Goal: Task Accomplishment & Management: Use online tool/utility

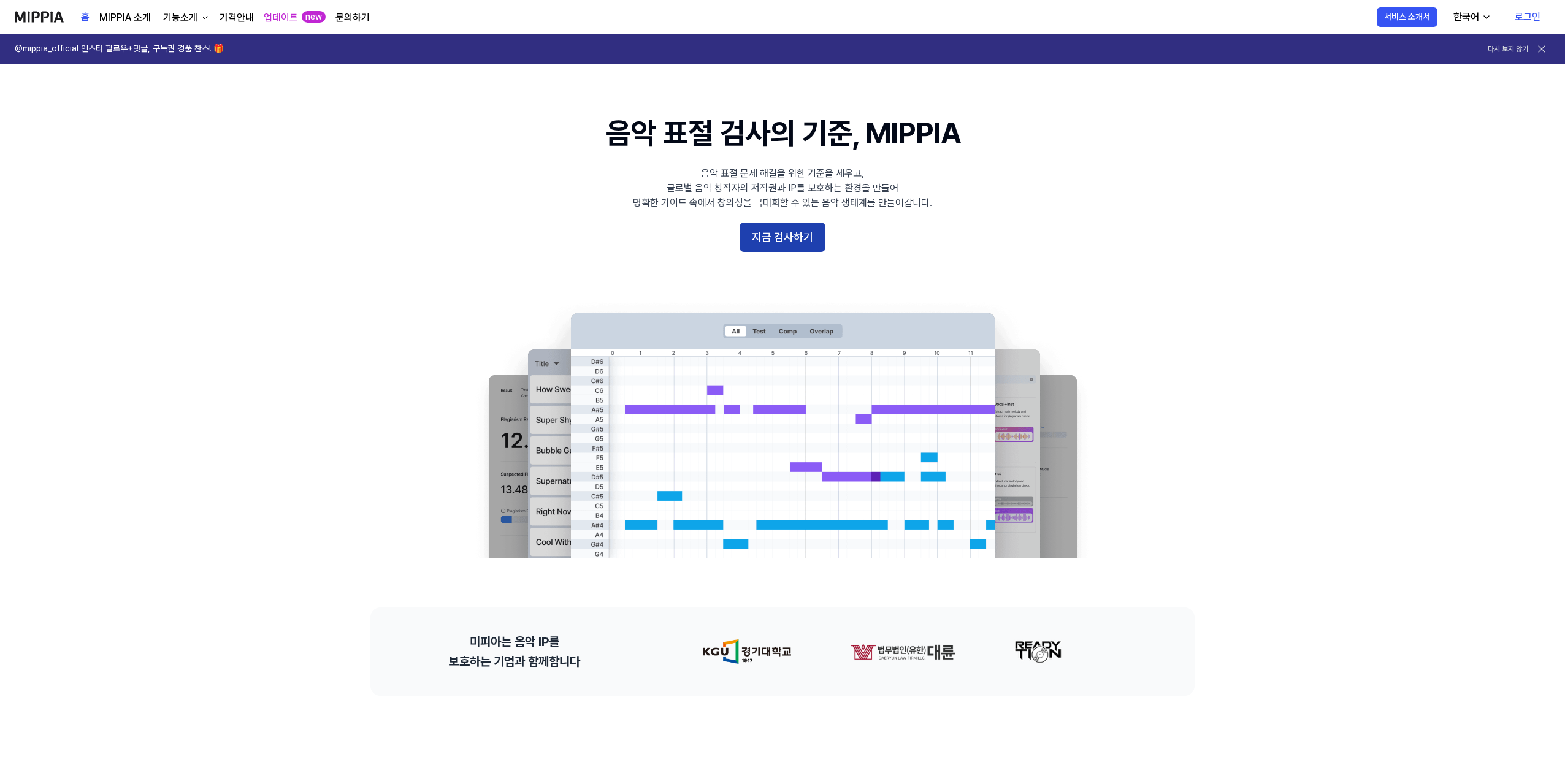
click at [778, 242] on button "지금 검사하기" at bounding box center [782, 237] width 86 height 29
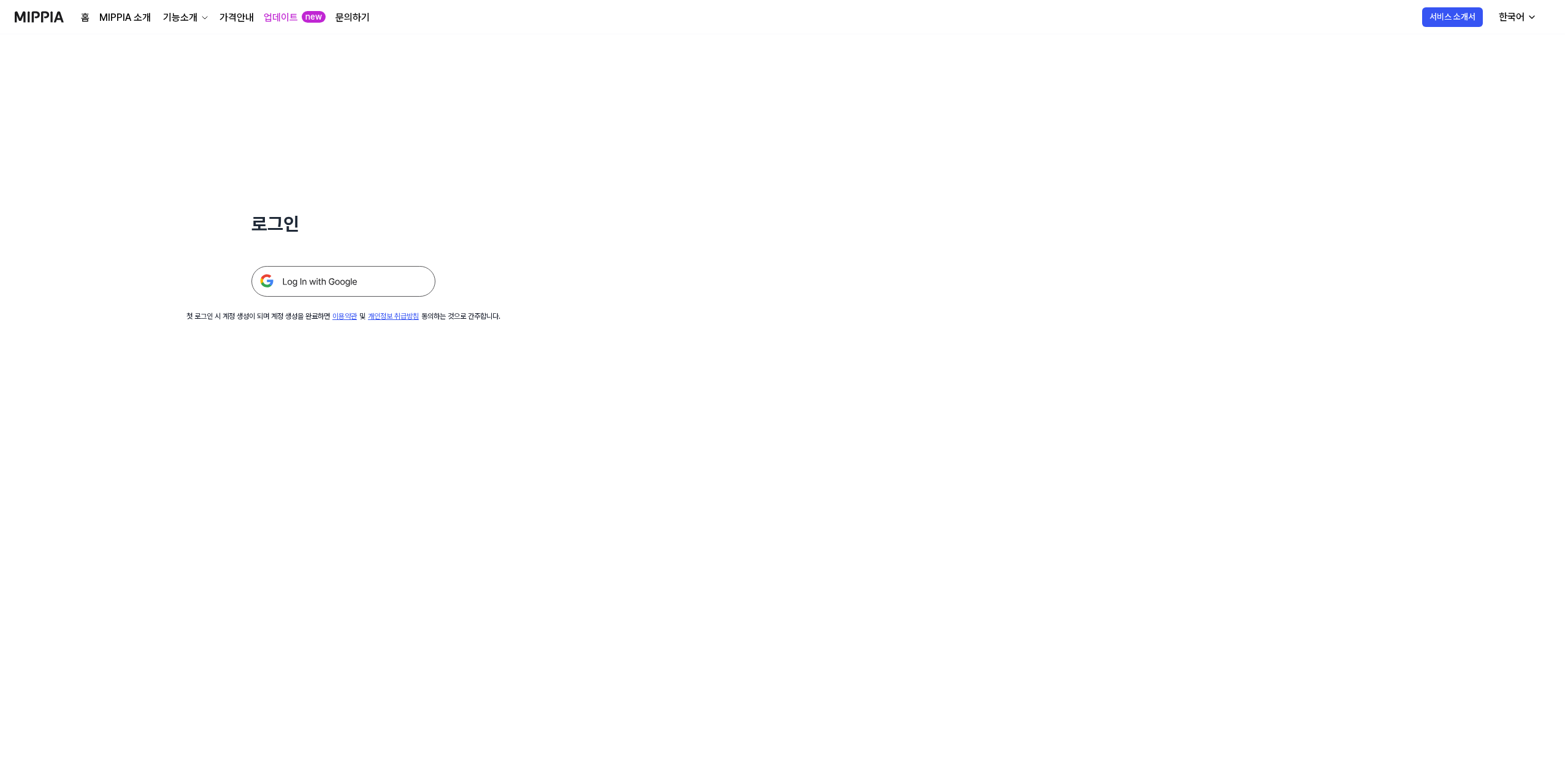
click at [378, 286] on img at bounding box center [343, 281] width 184 height 31
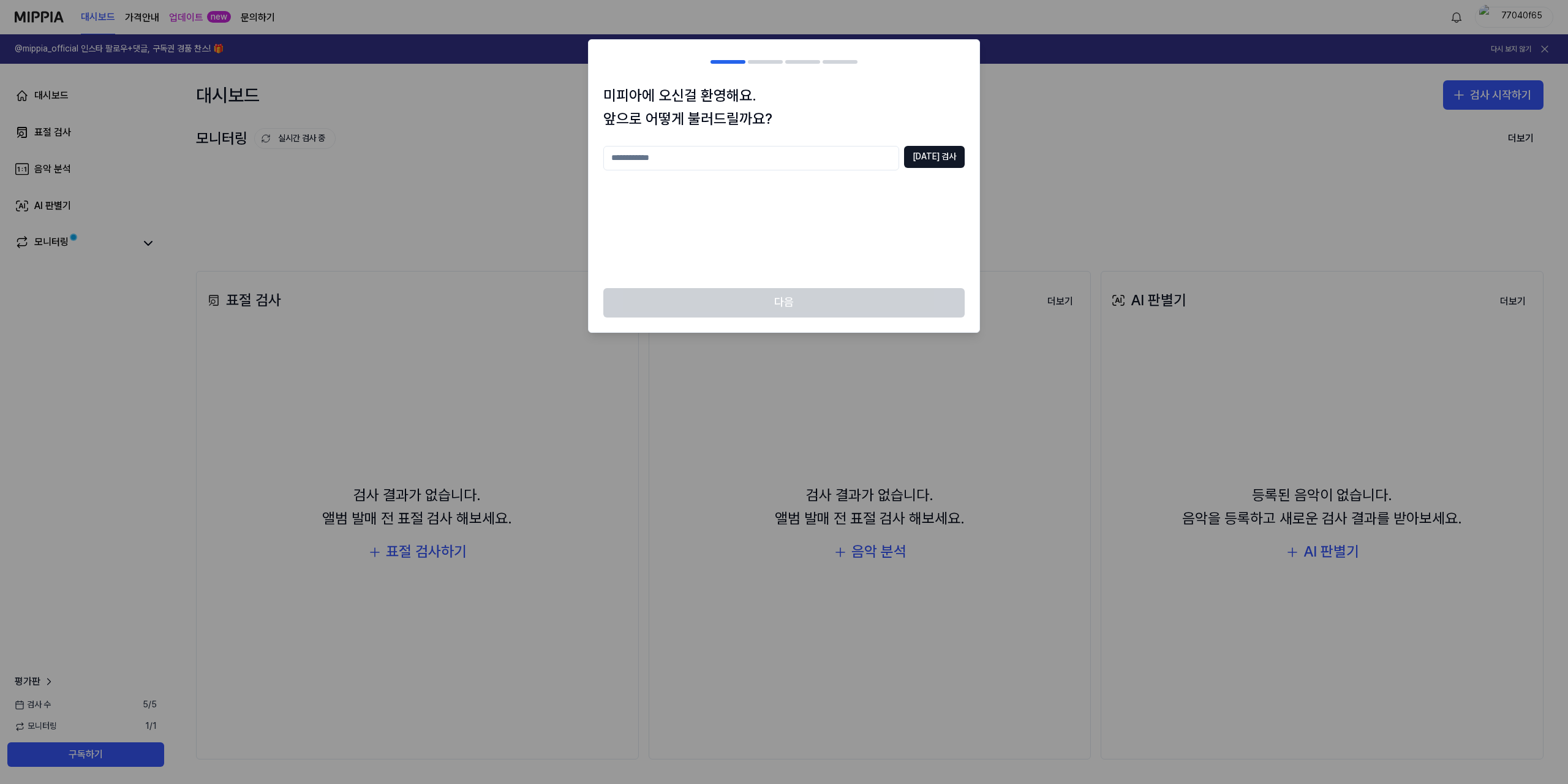
click at [880, 152] on input "text" at bounding box center [751, 158] width 296 height 24
type input "**"
click at [914, 150] on div "** [DATE] 검사" at bounding box center [784, 158] width 361 height 24
click at [927, 148] on button "[DATE] 검사" at bounding box center [934, 157] width 61 height 22
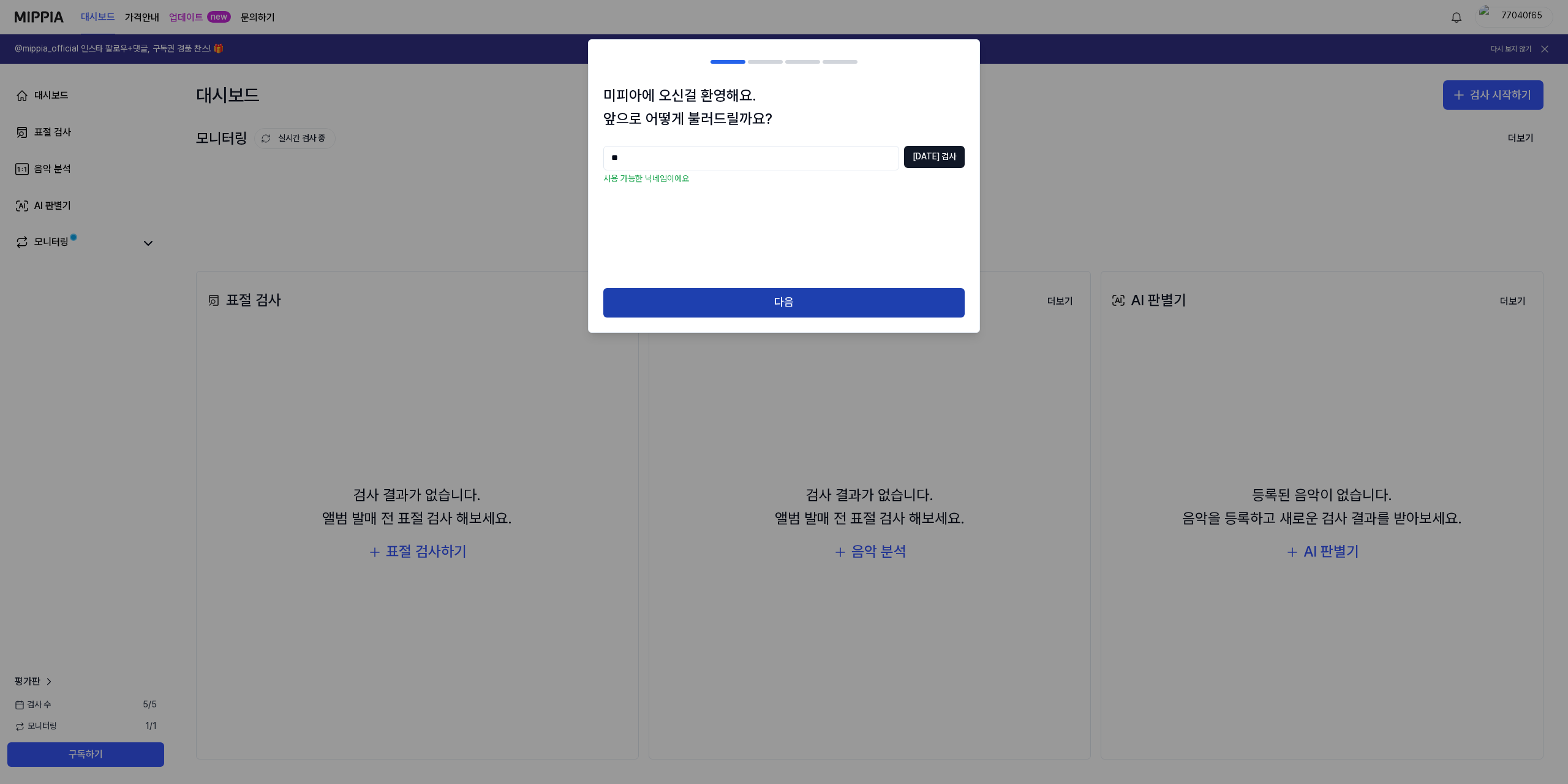
click at [858, 307] on button "다음" at bounding box center [784, 302] width 361 height 29
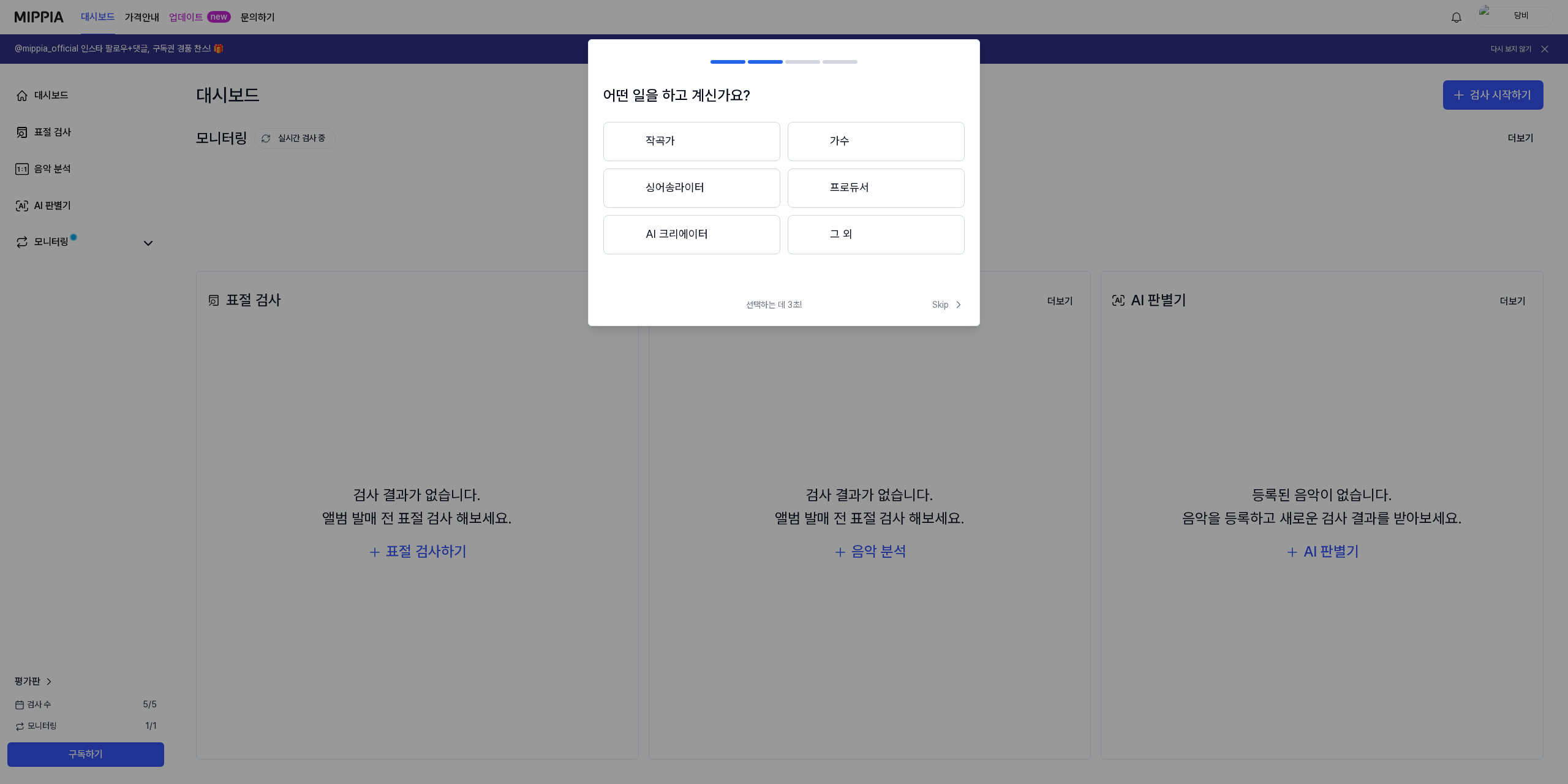
drag, startPoint x: 736, startPoint y: 231, endPoint x: 824, endPoint y: 254, distance: 91.0
click at [736, 231] on button "AI 크리에이터" at bounding box center [691, 234] width 177 height 39
click at [761, 191] on button "3년 이하" at bounding box center [691, 189] width 177 height 41
click at [760, 154] on button "대중가요" at bounding box center [691, 141] width 176 height 39
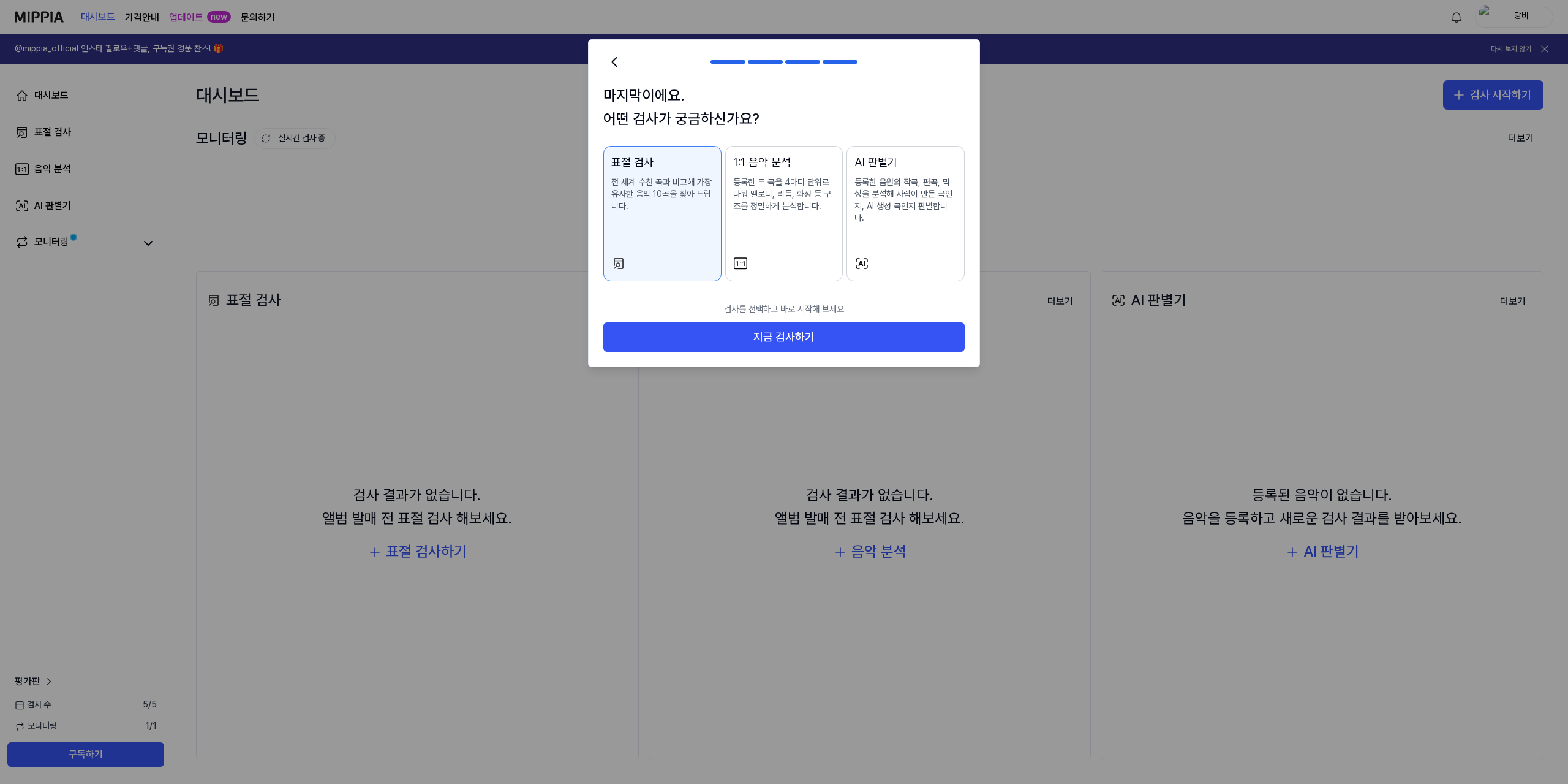
click at [909, 202] on p "등록한 음원의 작곡, 편곡, 믹싱을 분석해 사람이 만든 곡인지, AI 생성 곡인지 판별합니다." at bounding box center [905, 201] width 102 height 48
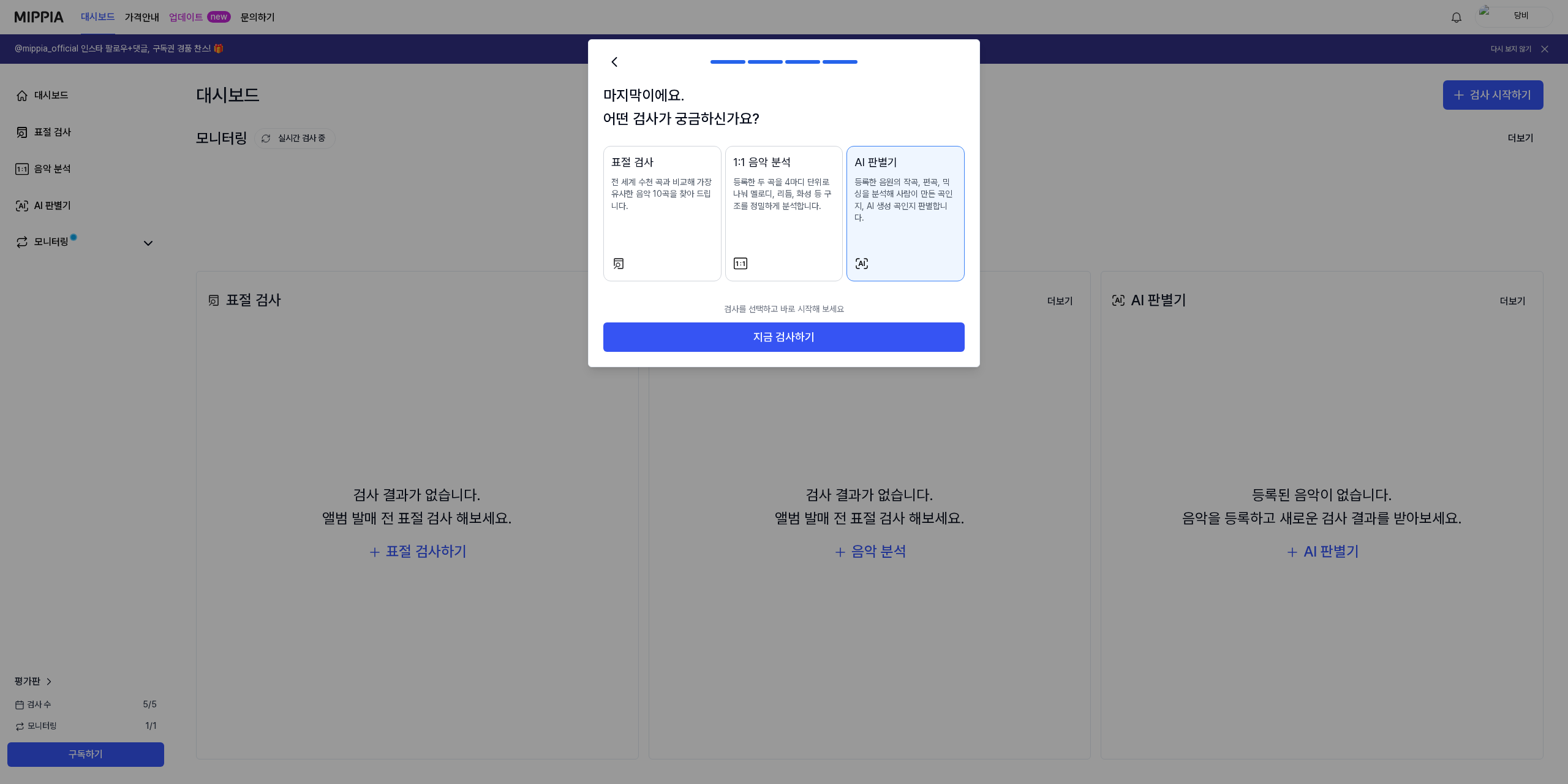
click at [699, 194] on p "전 세계 수천 곡과 비교해 가장 유사한 음악 10곡을 찾아 드립니다." at bounding box center [662, 195] width 102 height 36
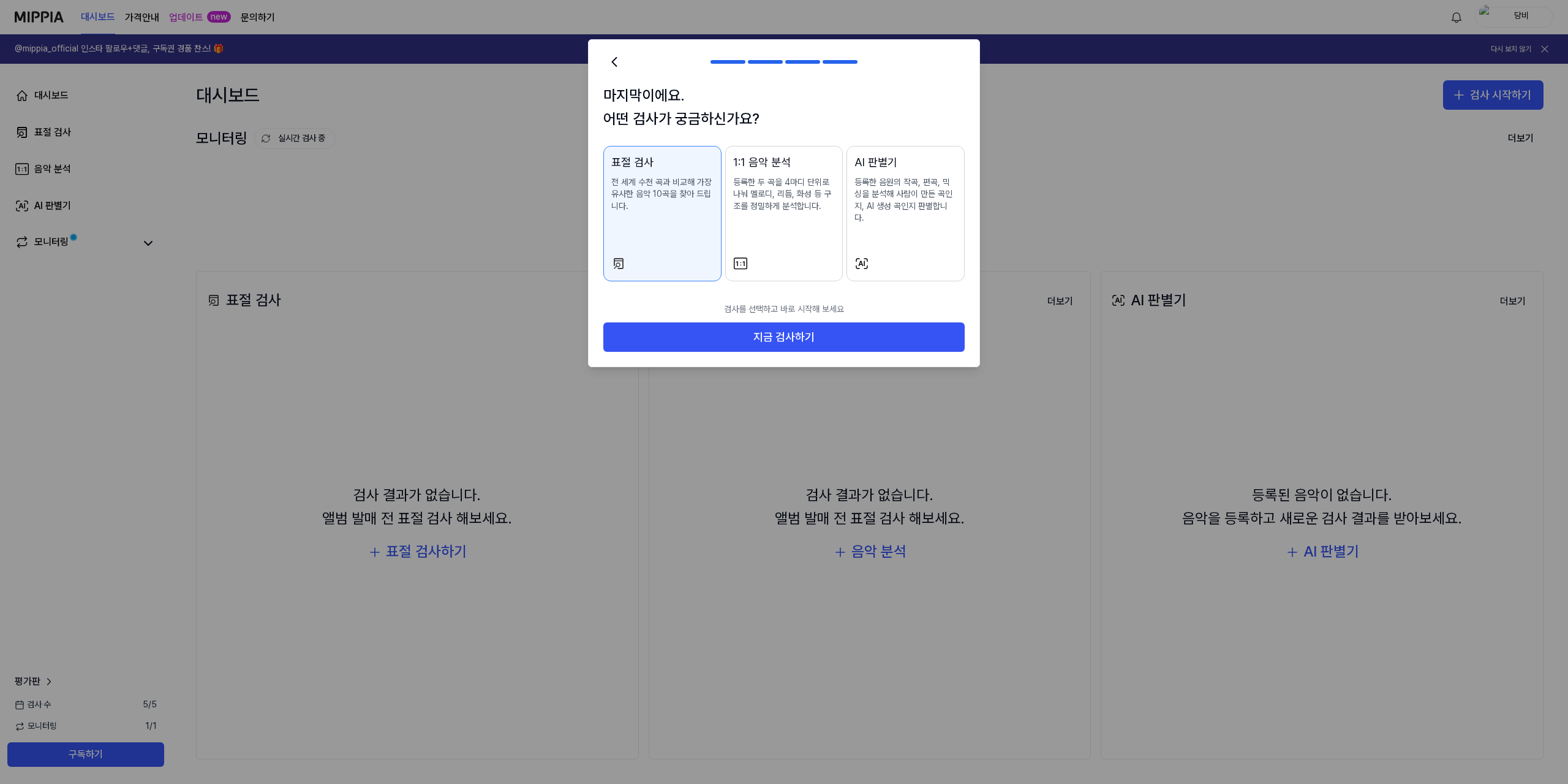
click at [806, 195] on p "등록한 두 곡을 4마디 단위로 나눠 멜로디, 리듬, 화성 등 구조를 정밀하게 분석합니다." at bounding box center [784, 195] width 102 height 36
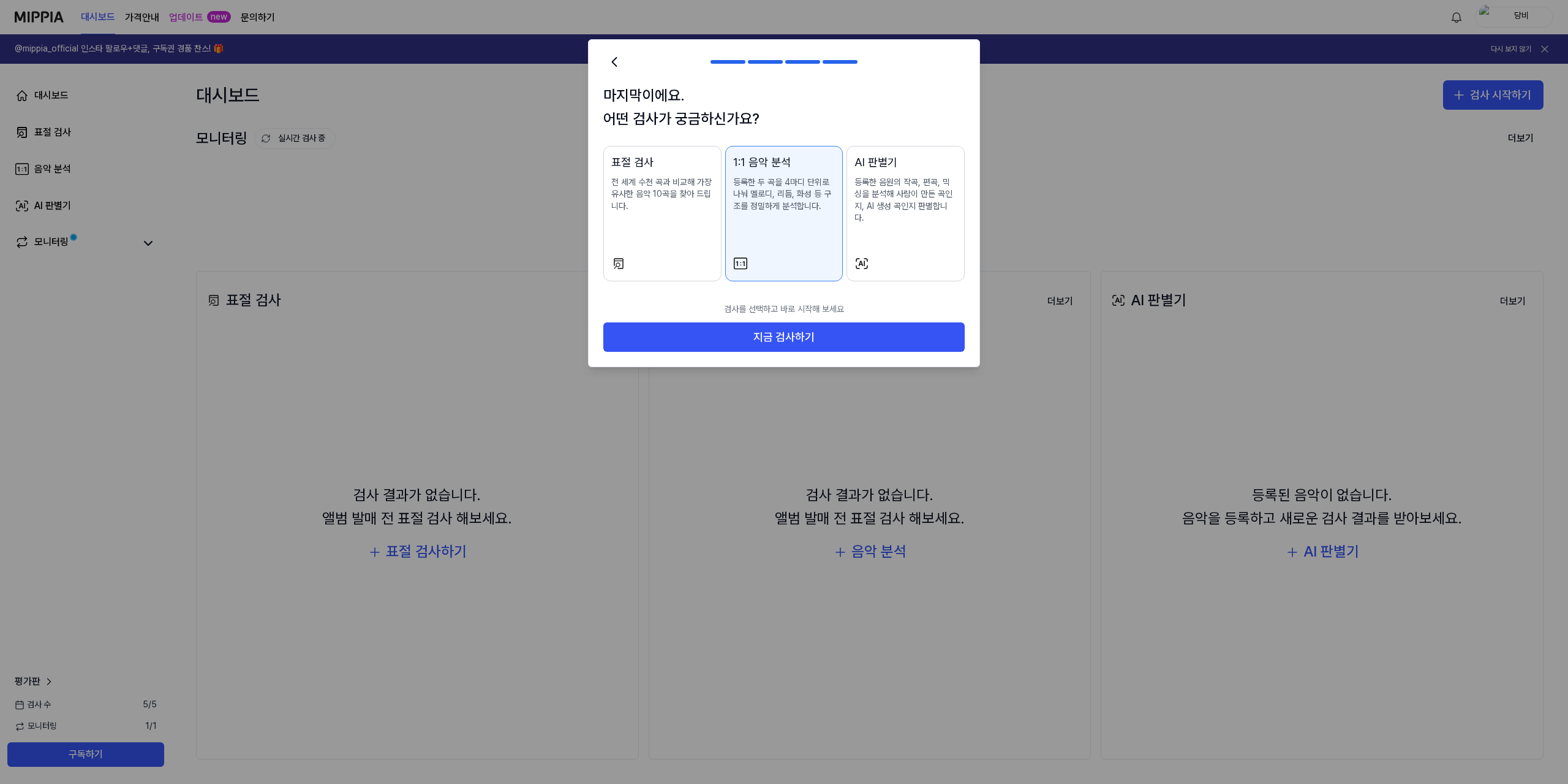
click at [931, 188] on p "등록한 음원의 작곡, 편곡, 믹싱을 분석해 사람이 만든 곡인지, AI 생성 곡인지 판별합니다." at bounding box center [905, 201] width 102 height 48
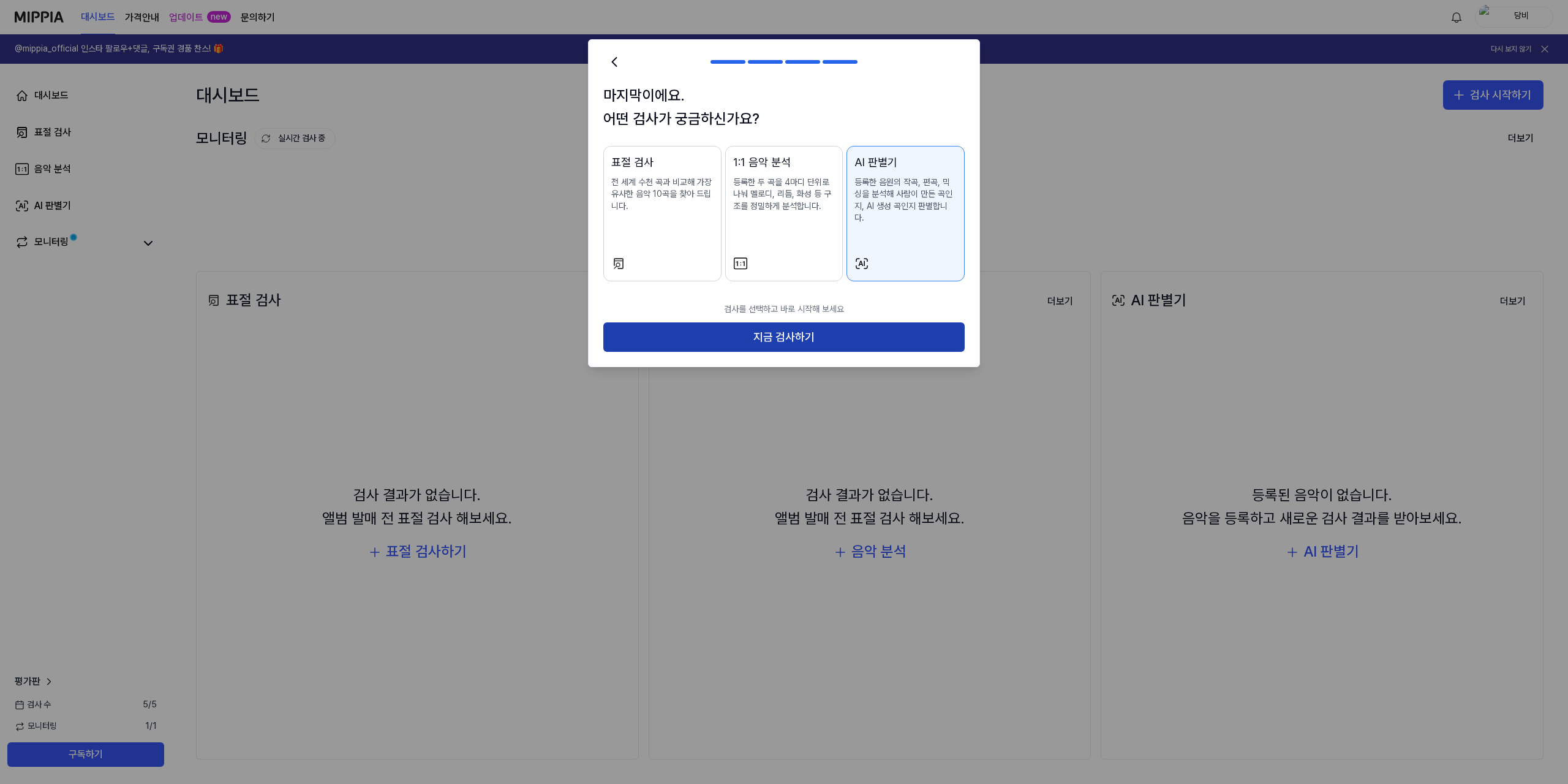
click at [886, 324] on button "지금 검사하기" at bounding box center [784, 337] width 361 height 29
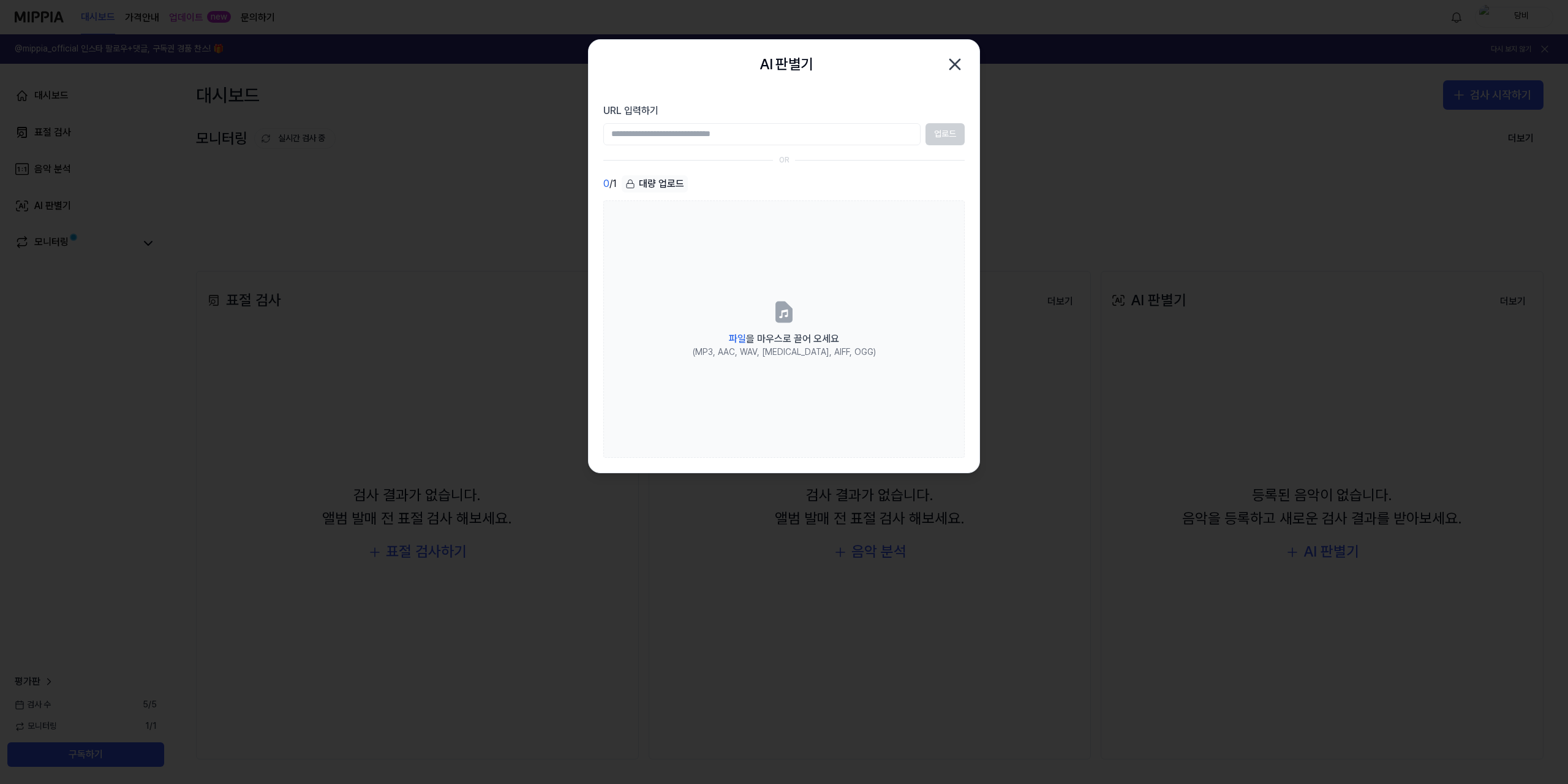
click at [797, 135] on input "URL 입력하기" at bounding box center [762, 134] width 317 height 22
paste input "**********"
type input "**********"
click at [935, 132] on button "업로드" at bounding box center [944, 134] width 39 height 22
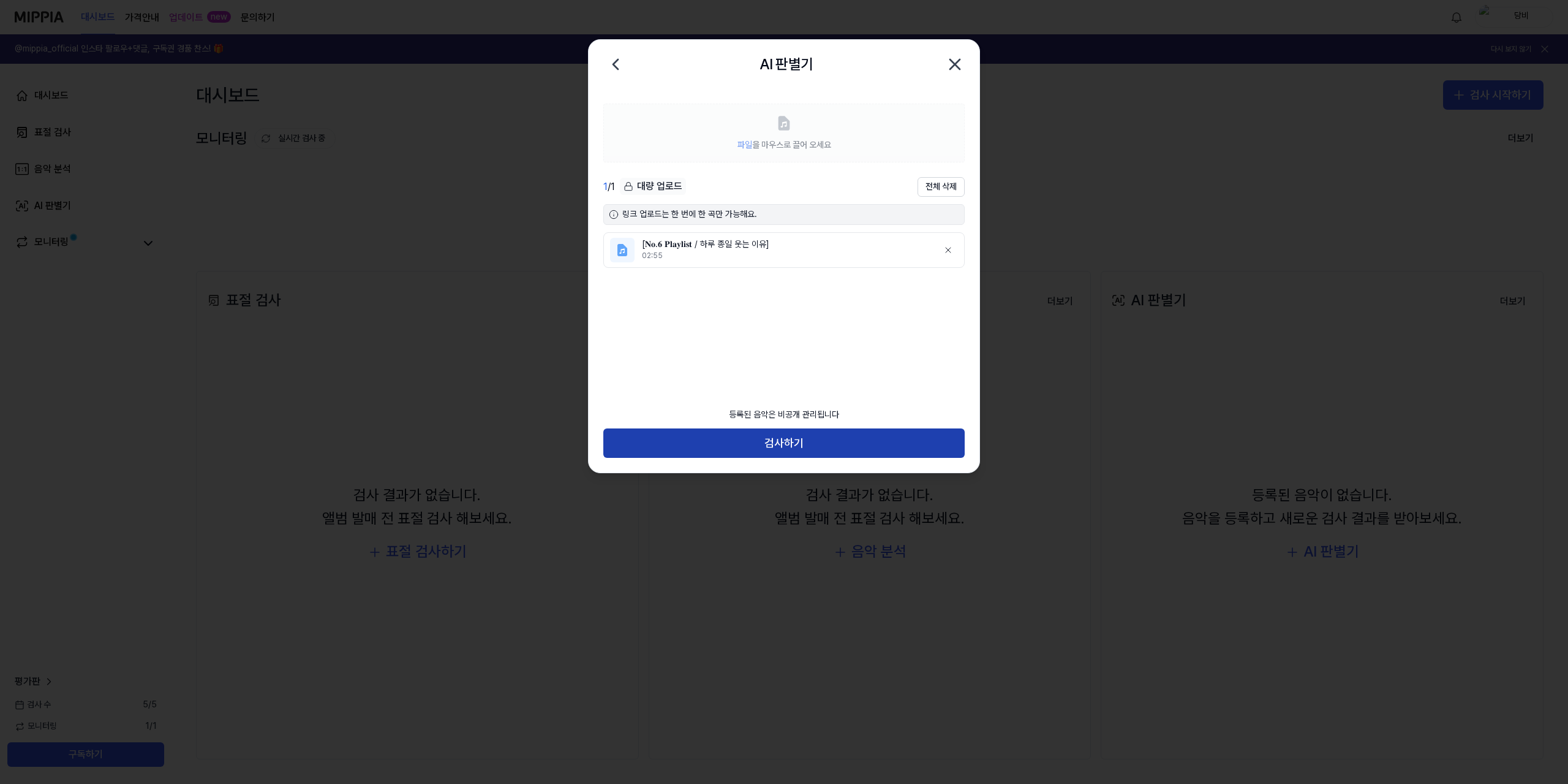
click at [852, 443] on button "검사하기" at bounding box center [784, 443] width 361 height 29
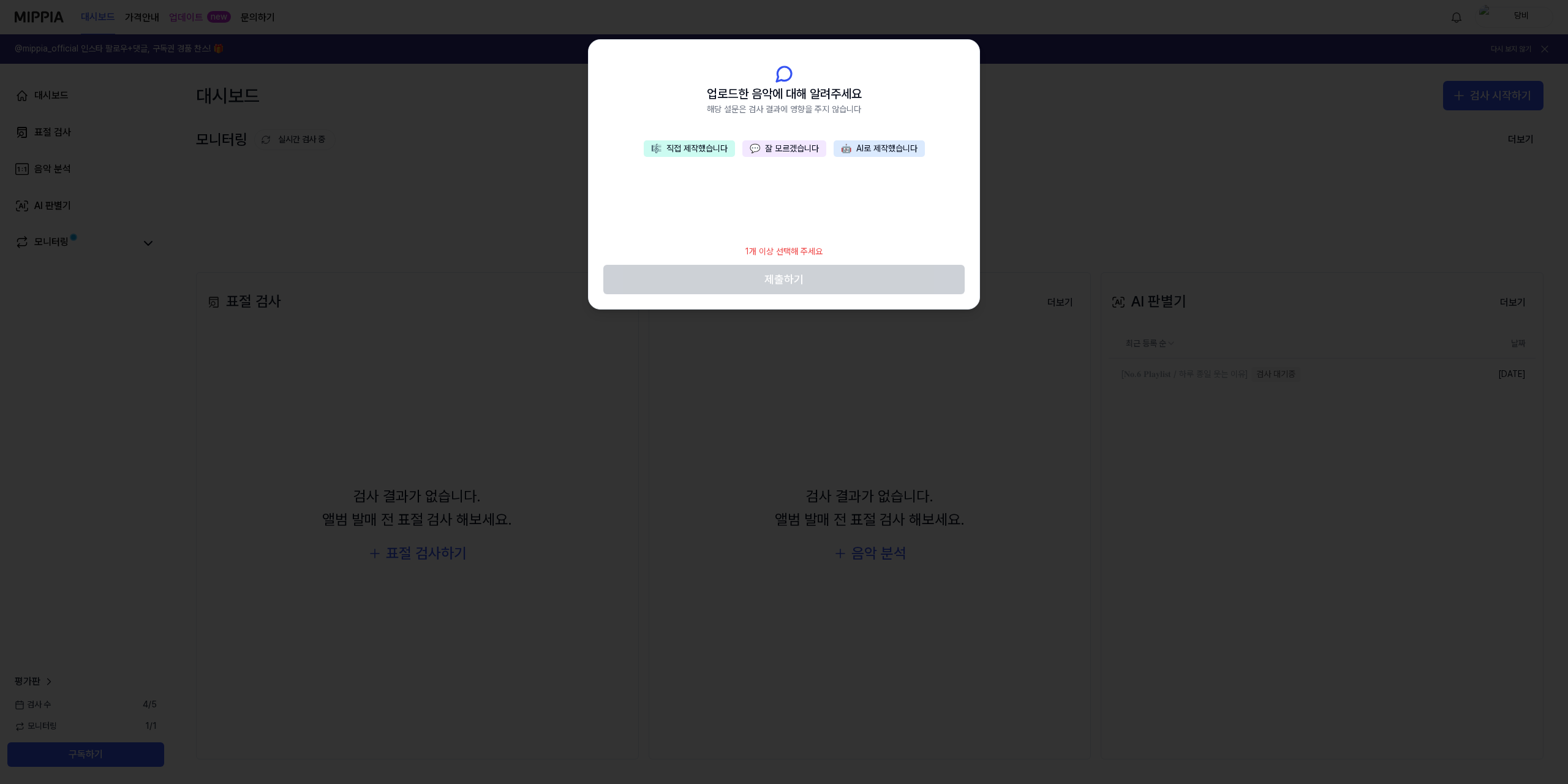
click at [818, 150] on button "💬 잘 모르겠습니다" at bounding box center [784, 149] width 84 height 17
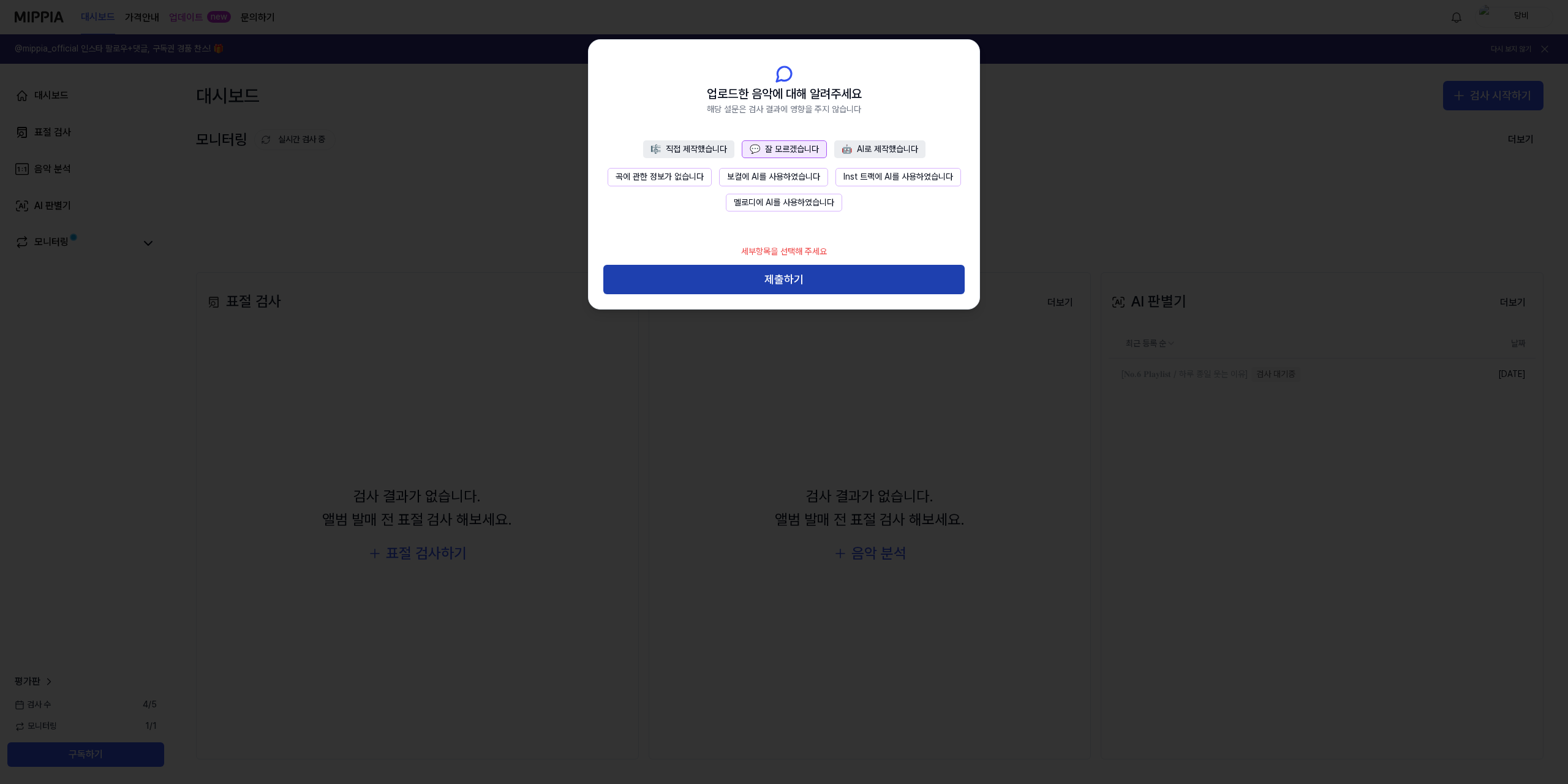
click at [837, 282] on button "제출하기" at bounding box center [784, 279] width 361 height 29
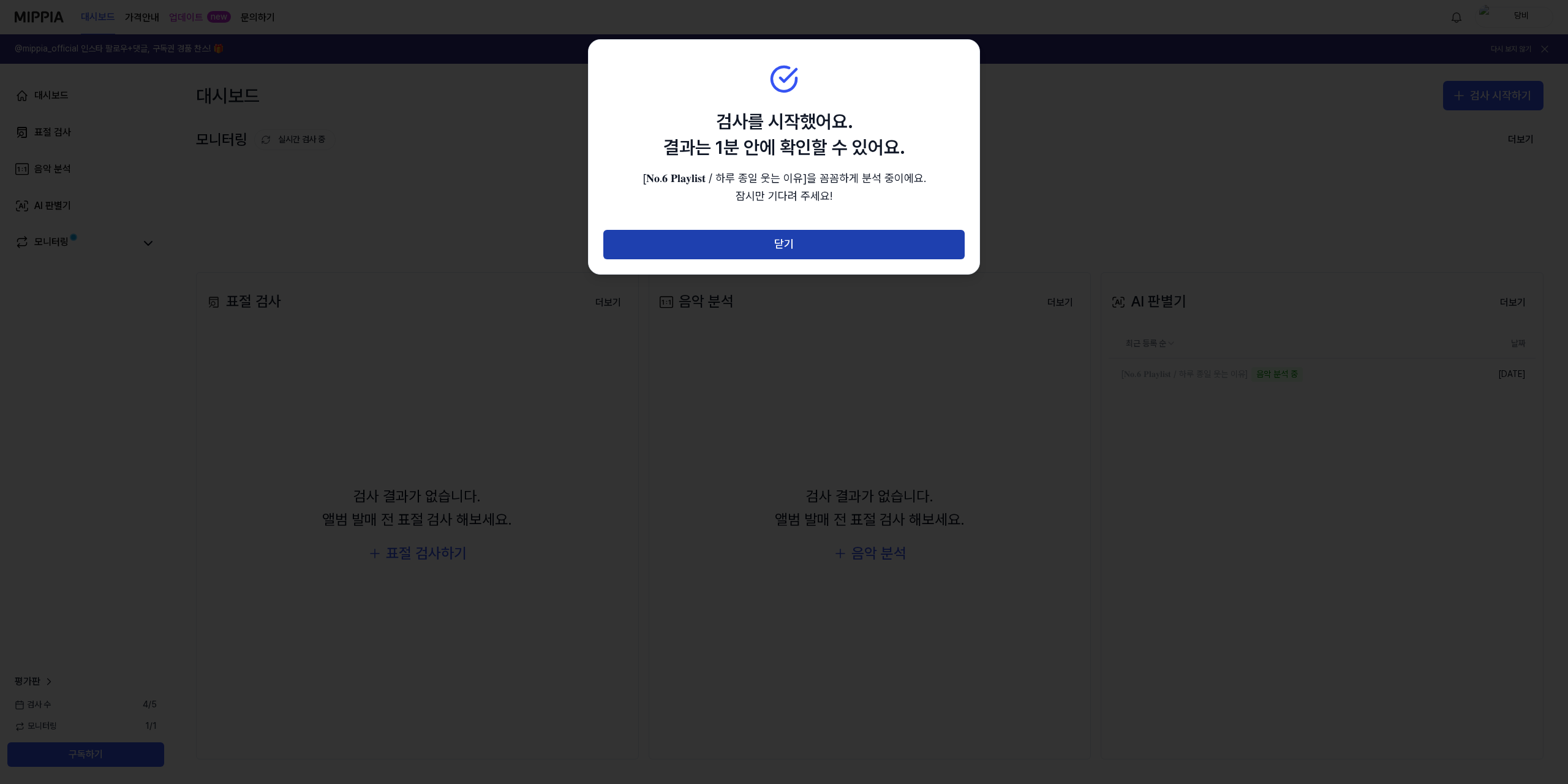
click at [931, 236] on button "닫기" at bounding box center [784, 244] width 361 height 29
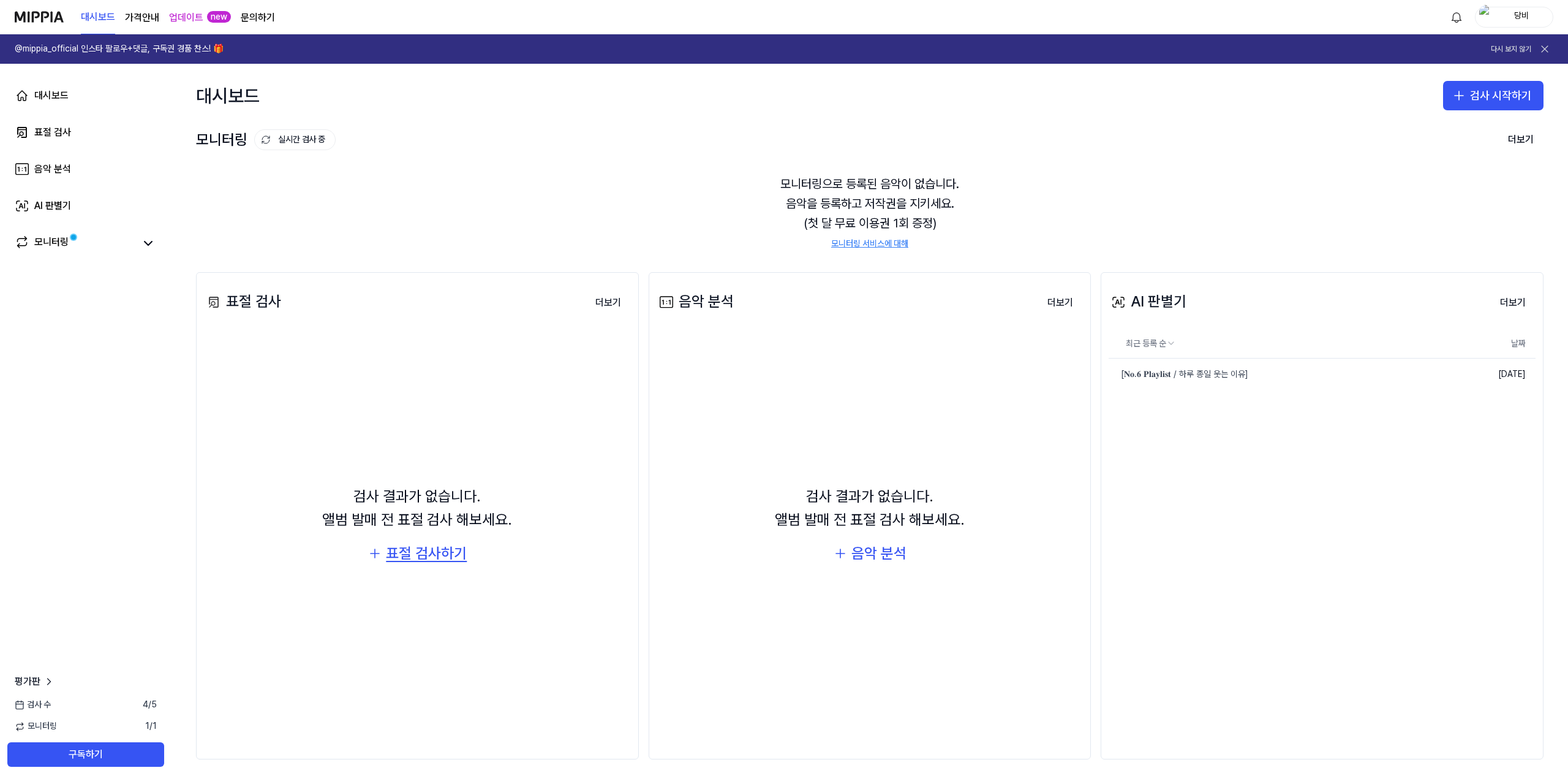
click at [431, 550] on div "표절 검사하기" at bounding box center [425, 554] width 81 height 24
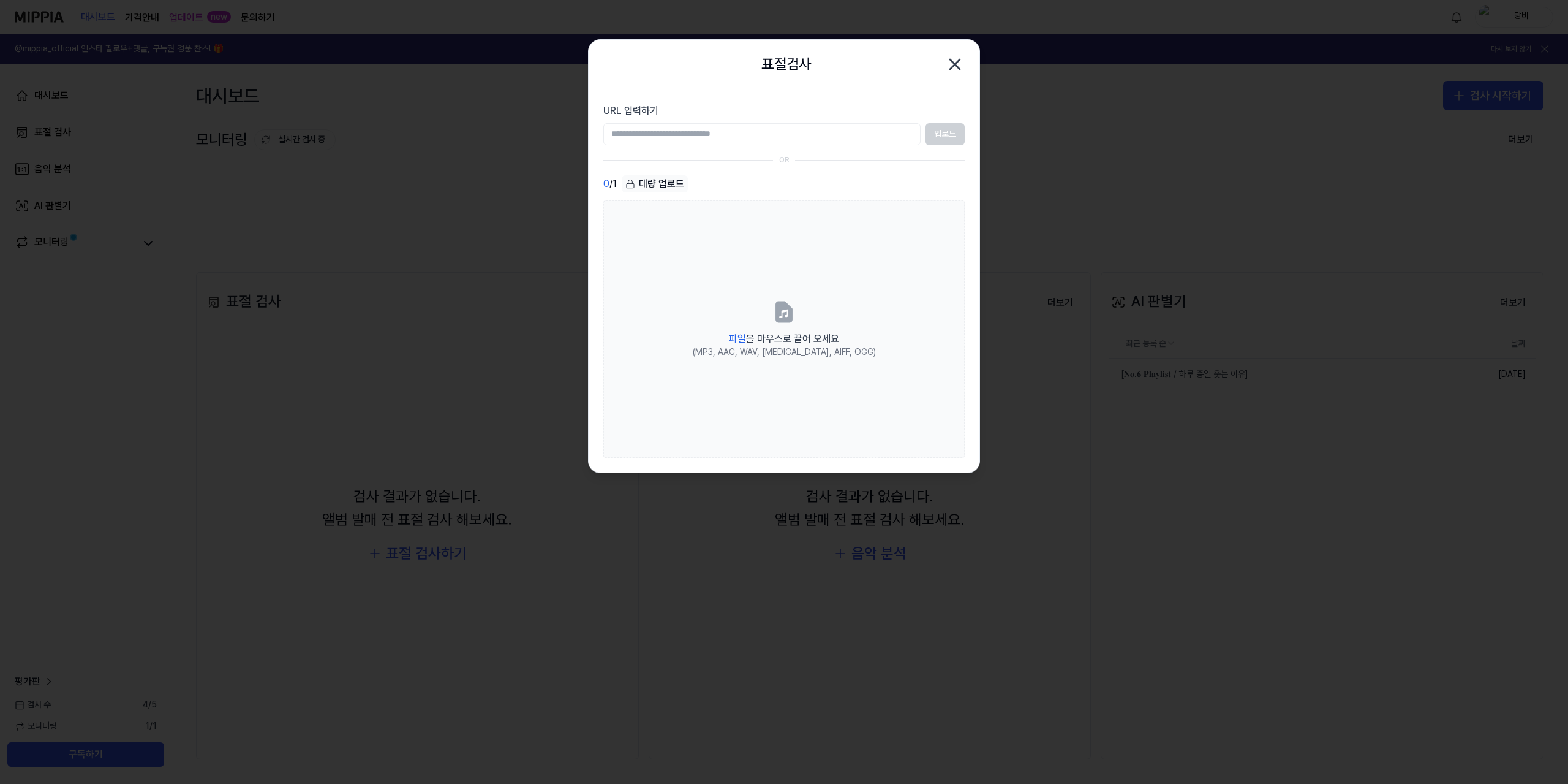
click at [882, 142] on input "URL 입력하기" at bounding box center [762, 134] width 317 height 22
type input "**********"
click at [952, 132] on button "업로드" at bounding box center [944, 134] width 39 height 22
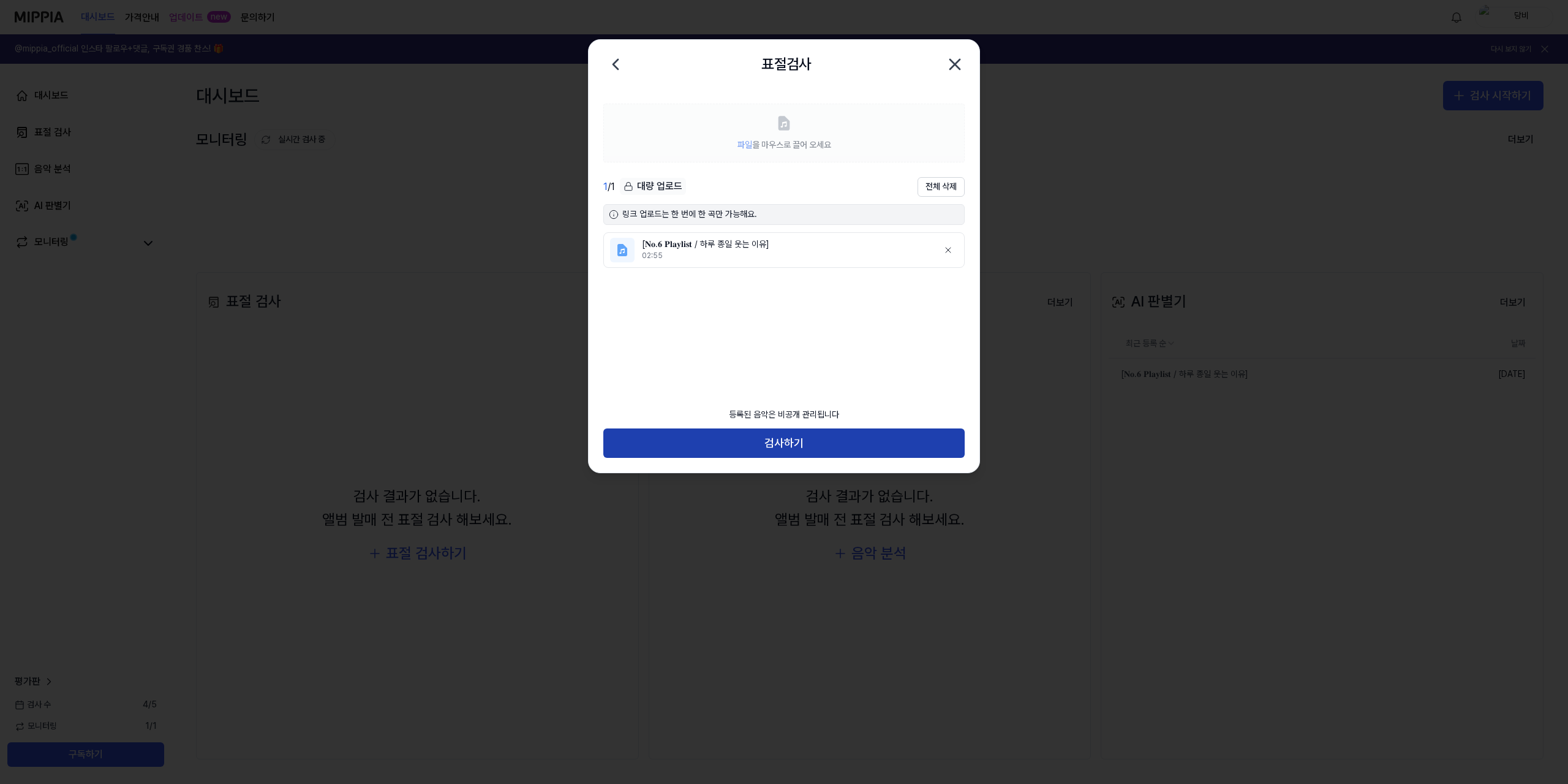
click at [878, 446] on button "검사하기" at bounding box center [784, 443] width 361 height 29
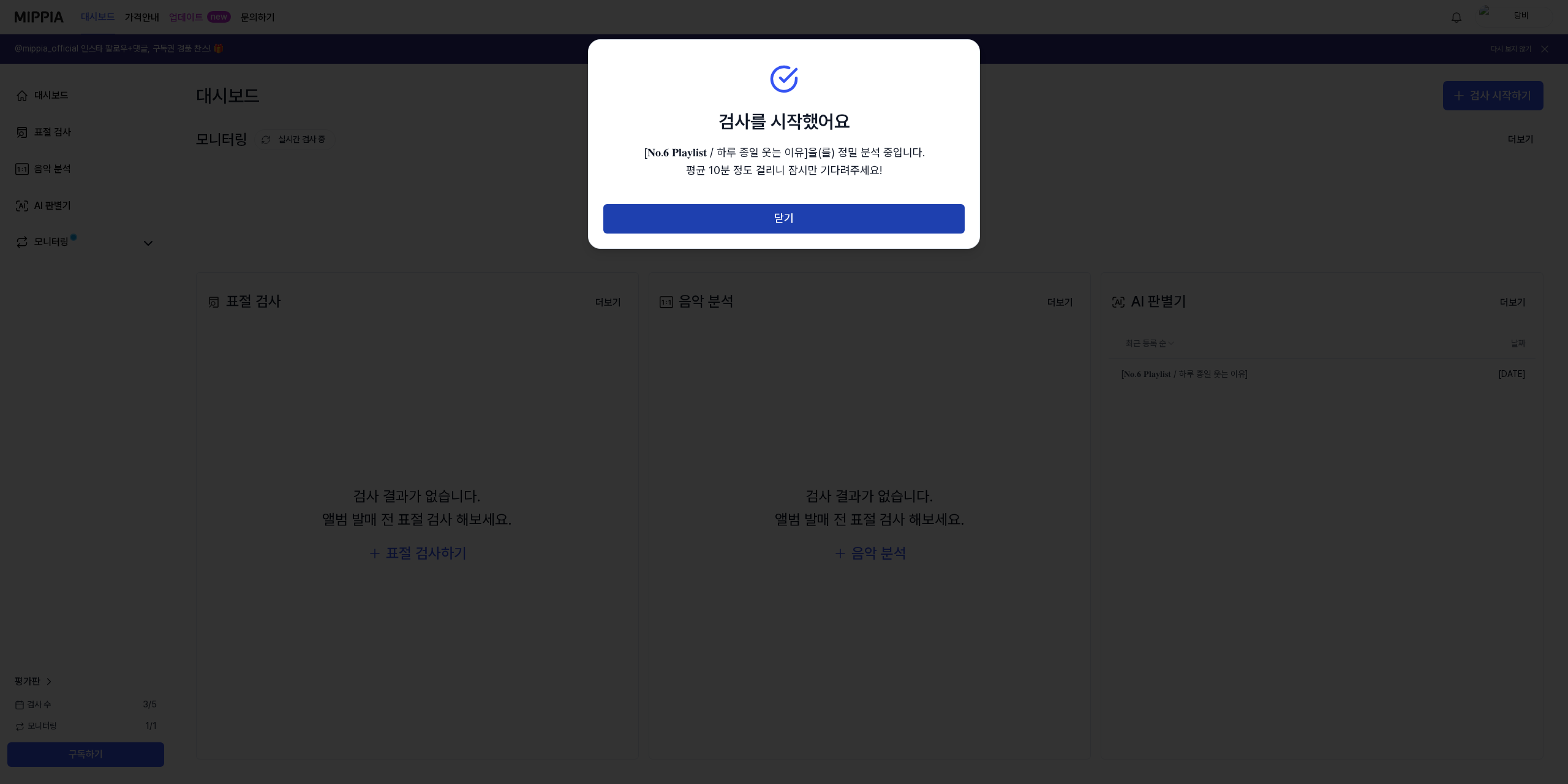
click at [931, 212] on button "닫기" at bounding box center [784, 219] width 361 height 29
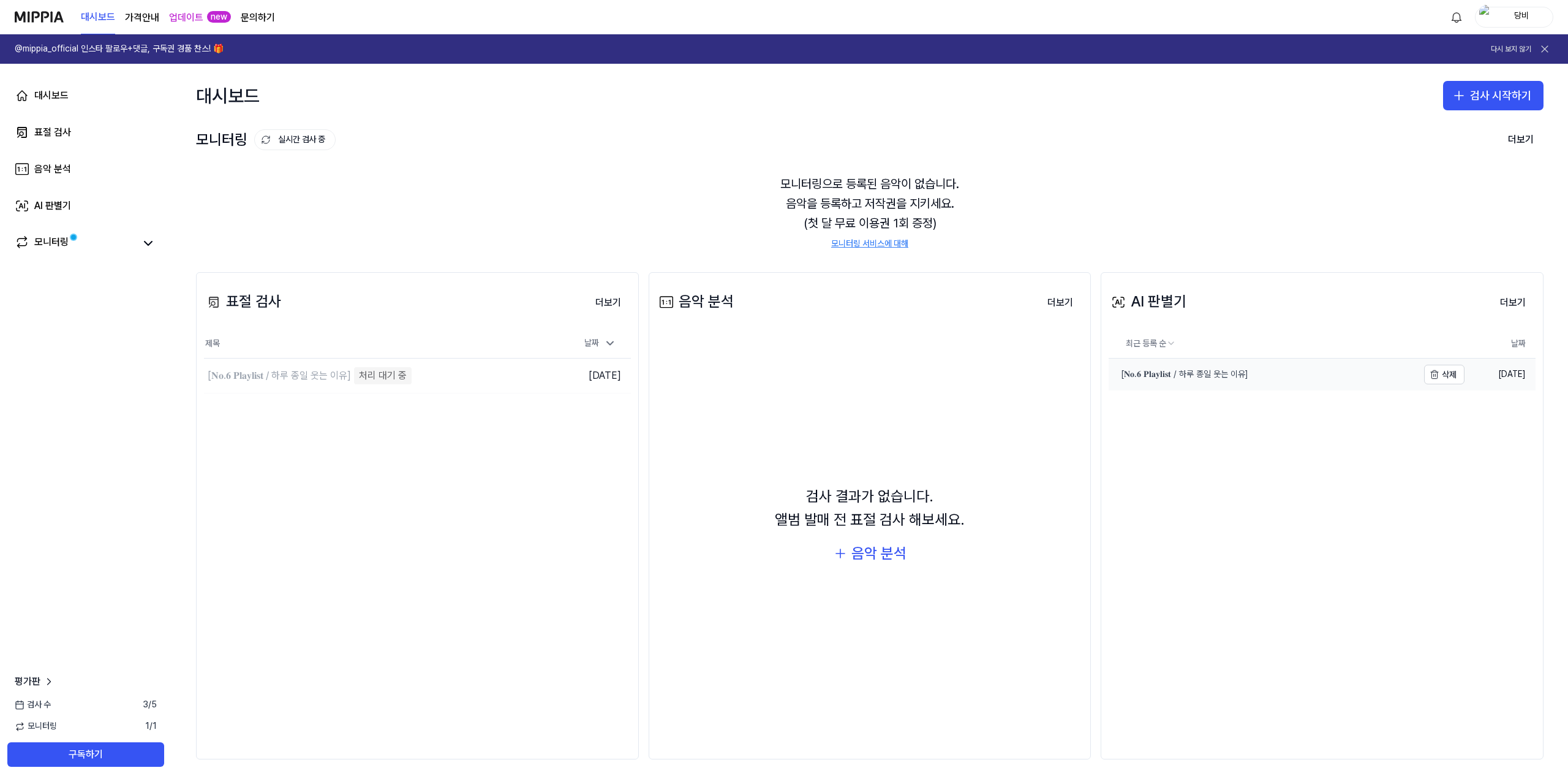
click at [1225, 373] on div "[𝐍𝐨.𝟔 𝐏𝐥𝐚𝐲𝐥𝐢𝐬𝐭 / 하루 종일 웃는 이유]" at bounding box center [1178, 375] width 140 height 13
click at [513, 374] on td "[𝐍𝐨.𝟔 𝐏𝐥𝐚𝐲𝐥𝐢𝐬𝐭 ⧸ 하루 종일 웃는 이유] 음원 분리 중 이동하기" at bounding box center [364, 376] width 320 height 34
click at [308, 379] on div "[𝐍𝐨.𝟔 𝐏𝐥𝐚𝐲𝐥𝐢𝐬𝐭 ⧸ 하루 종일 웃는 이유]" at bounding box center [279, 376] width 144 height 15
click at [400, 377] on div "악보 분석 중" at bounding box center [383, 376] width 57 height 17
click at [388, 381] on div "악보 분석 중" at bounding box center [383, 376] width 57 height 17
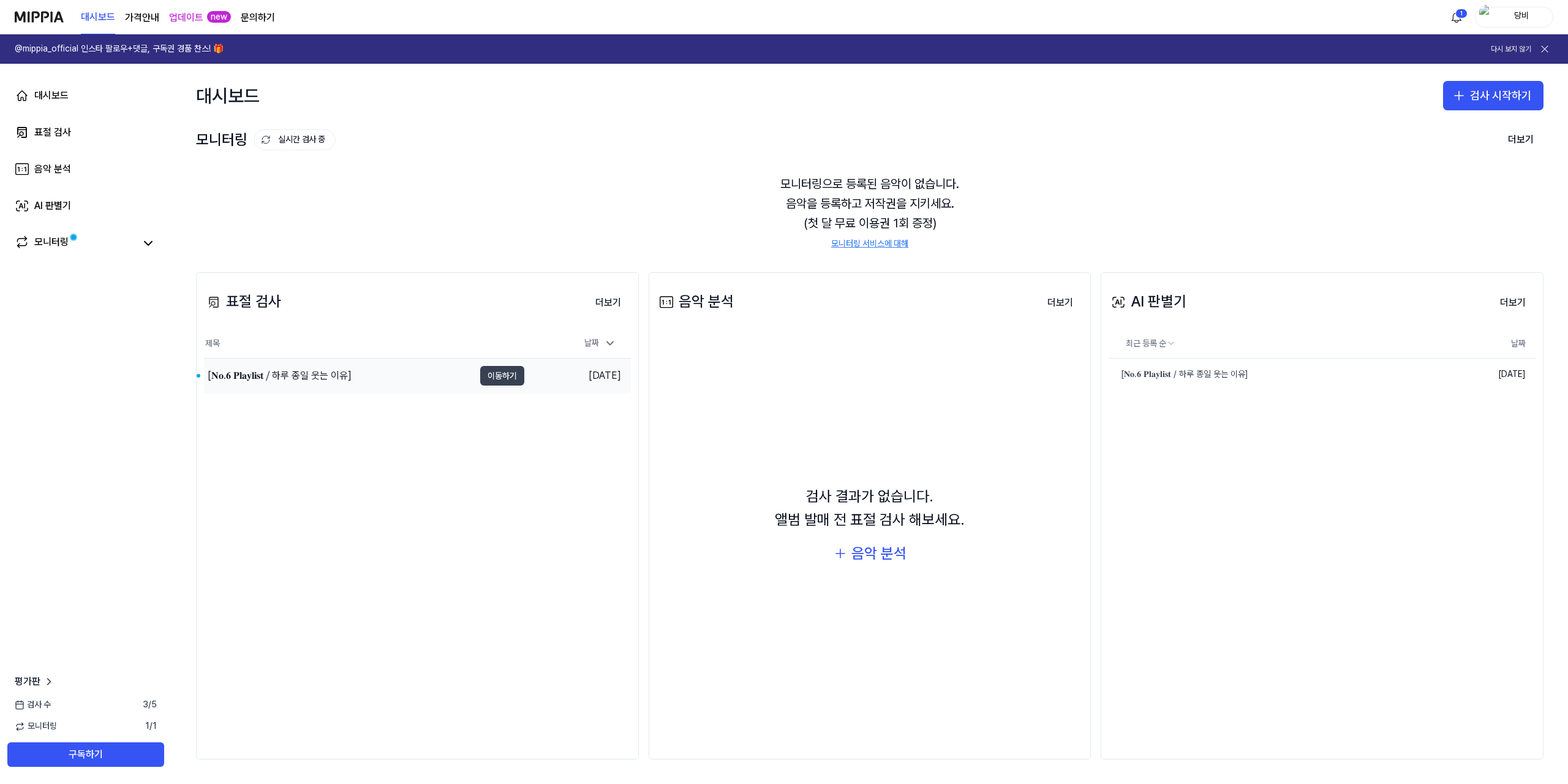
click at [497, 370] on button "이동하기" at bounding box center [502, 376] width 44 height 20
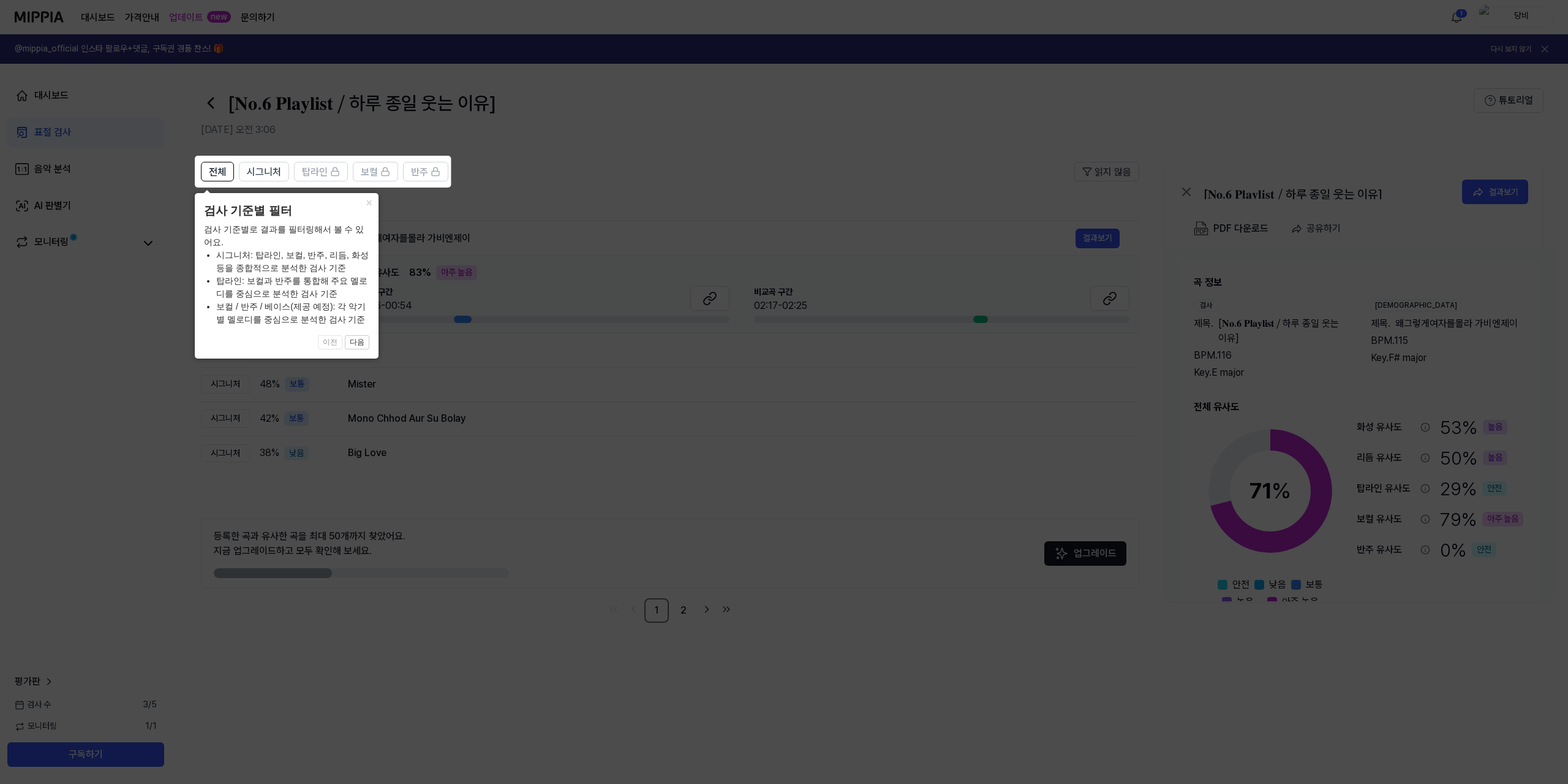
click at [545, 208] on icon at bounding box center [784, 392] width 1568 height 784
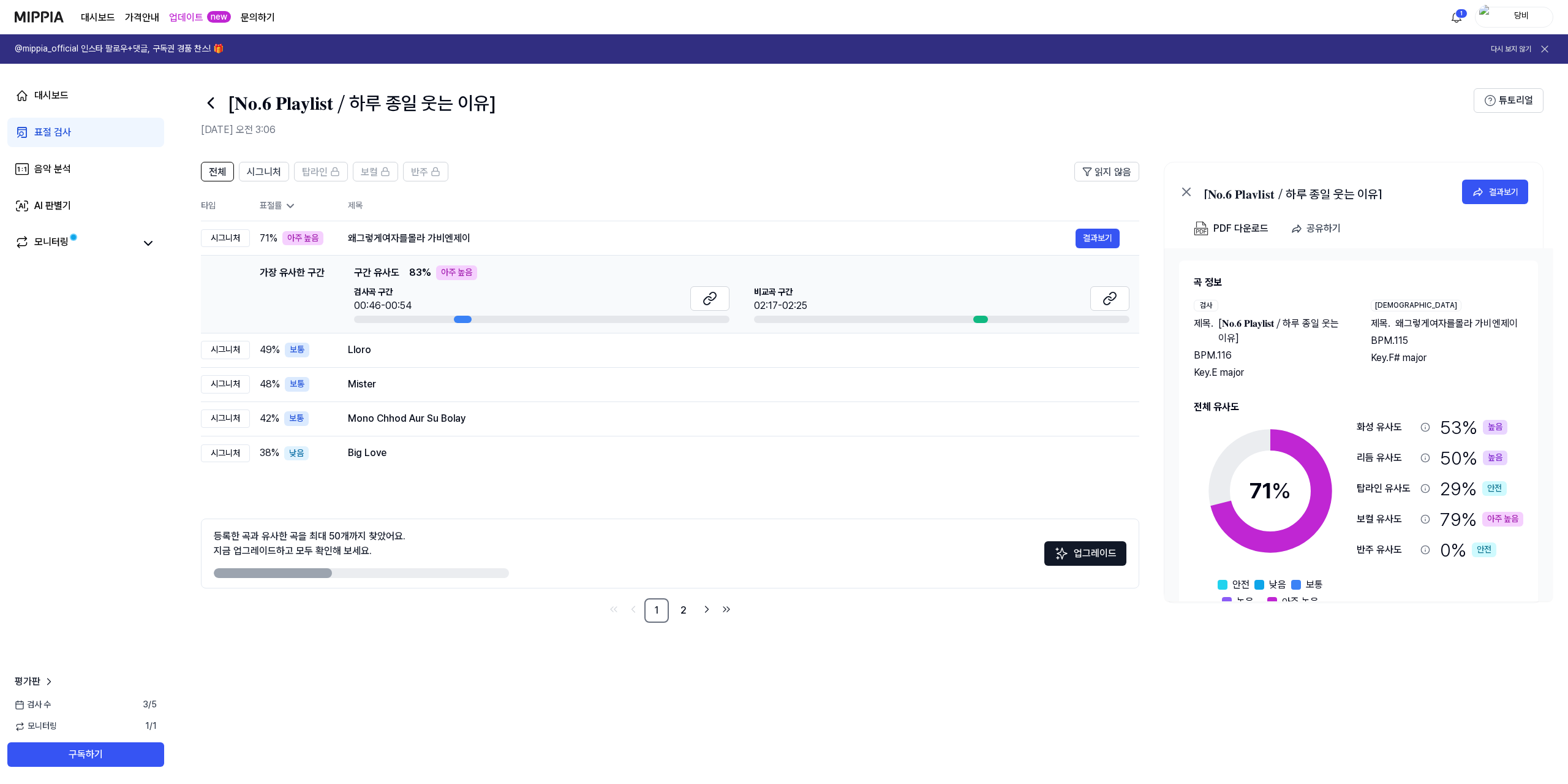
click at [374, 302] on div "00:46-00:54" at bounding box center [382, 306] width 57 height 15
click at [1096, 232] on button "결과보기" at bounding box center [1097, 239] width 44 height 20
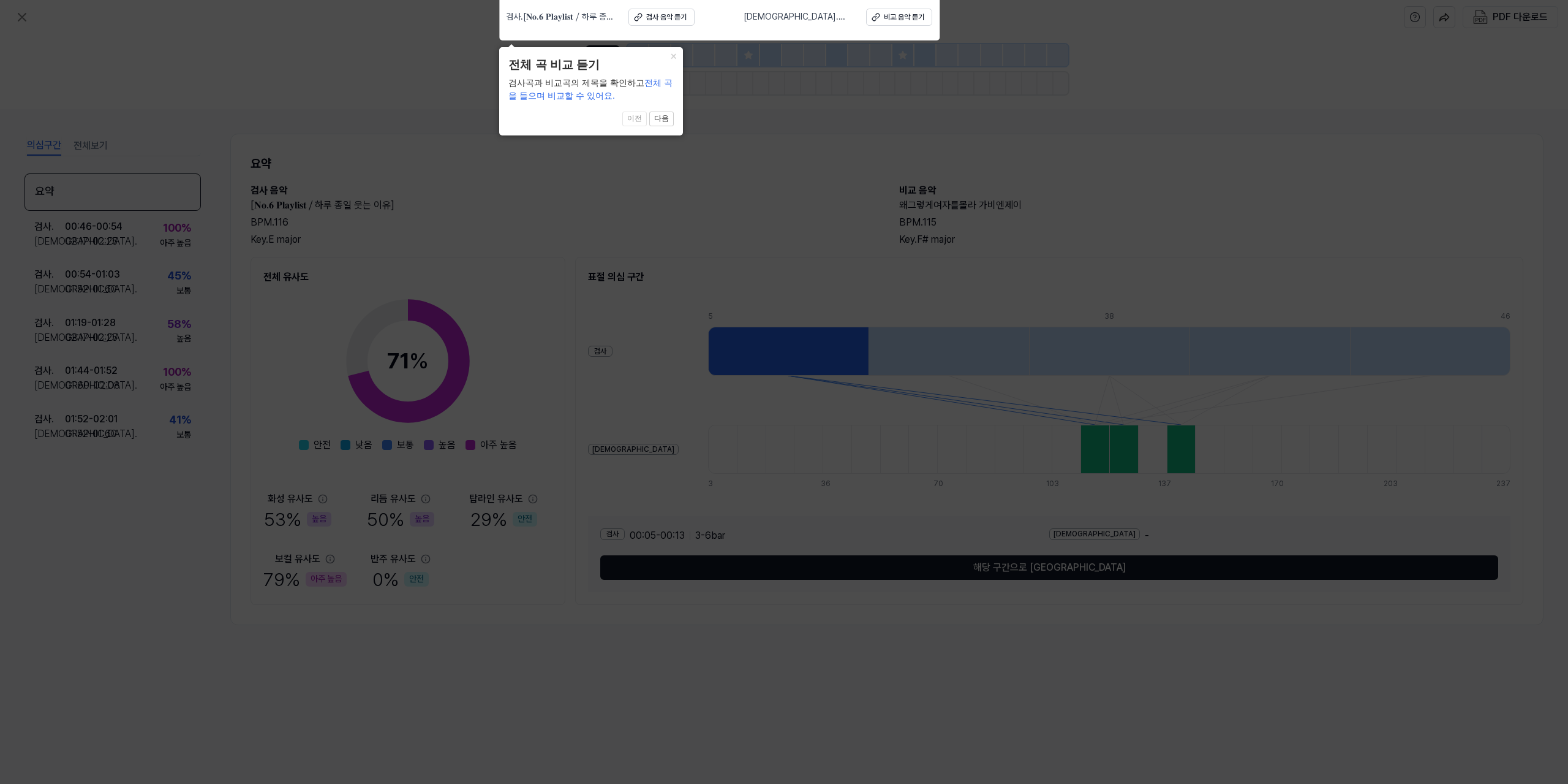
click at [661, 135] on div "× 전체 곡 비교 듣기 검사곡과 비교곡의 제목을 확인하고 전체 곡을 들으며 비교할 수 있어요. 1 of 4 이전 다음" at bounding box center [590, 91] width 184 height 88
click at [676, 56] on button "×" at bounding box center [673, 55] width 20 height 17
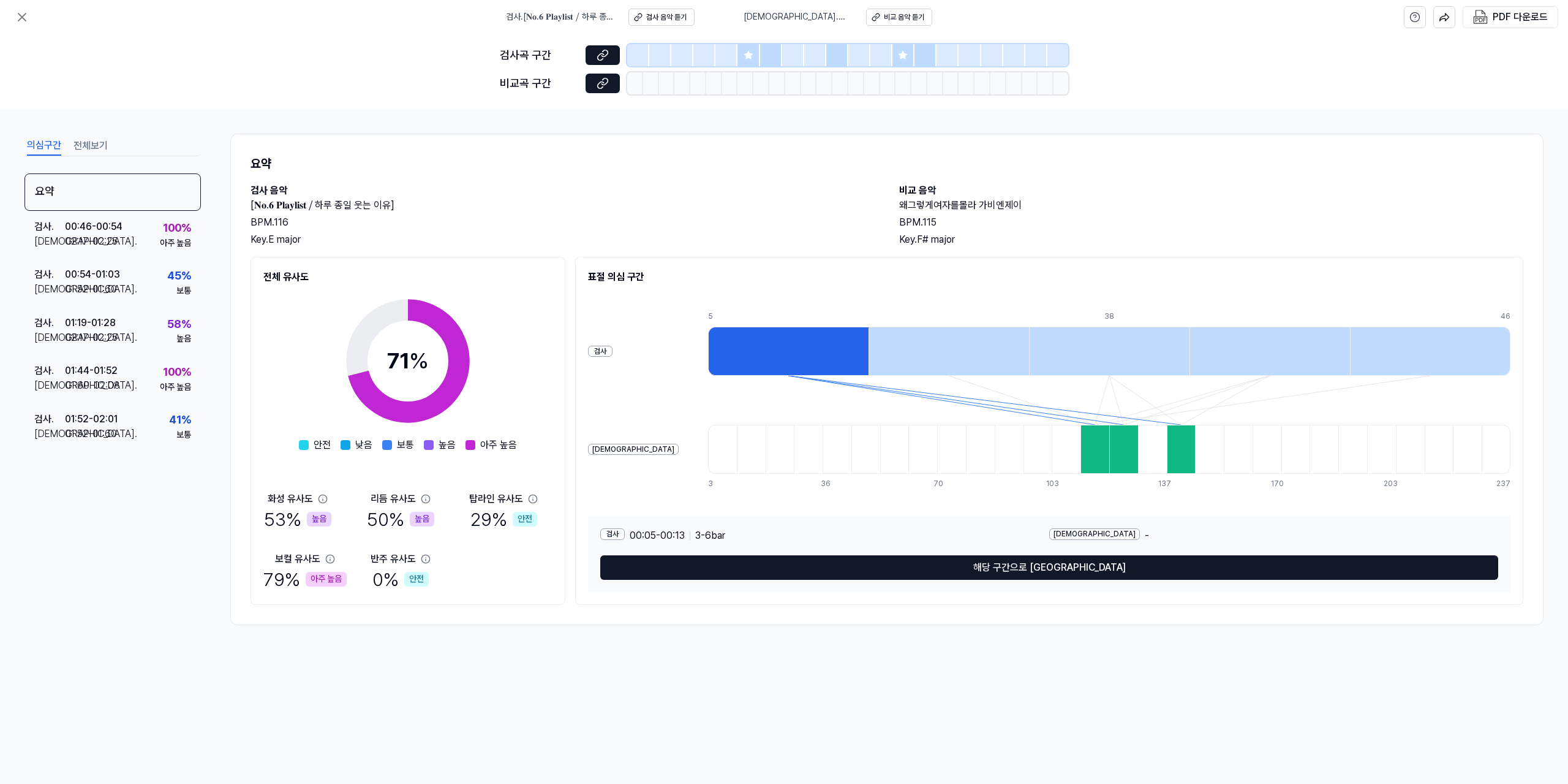
click at [1109, 456] on div at bounding box center [1124, 449] width 29 height 49
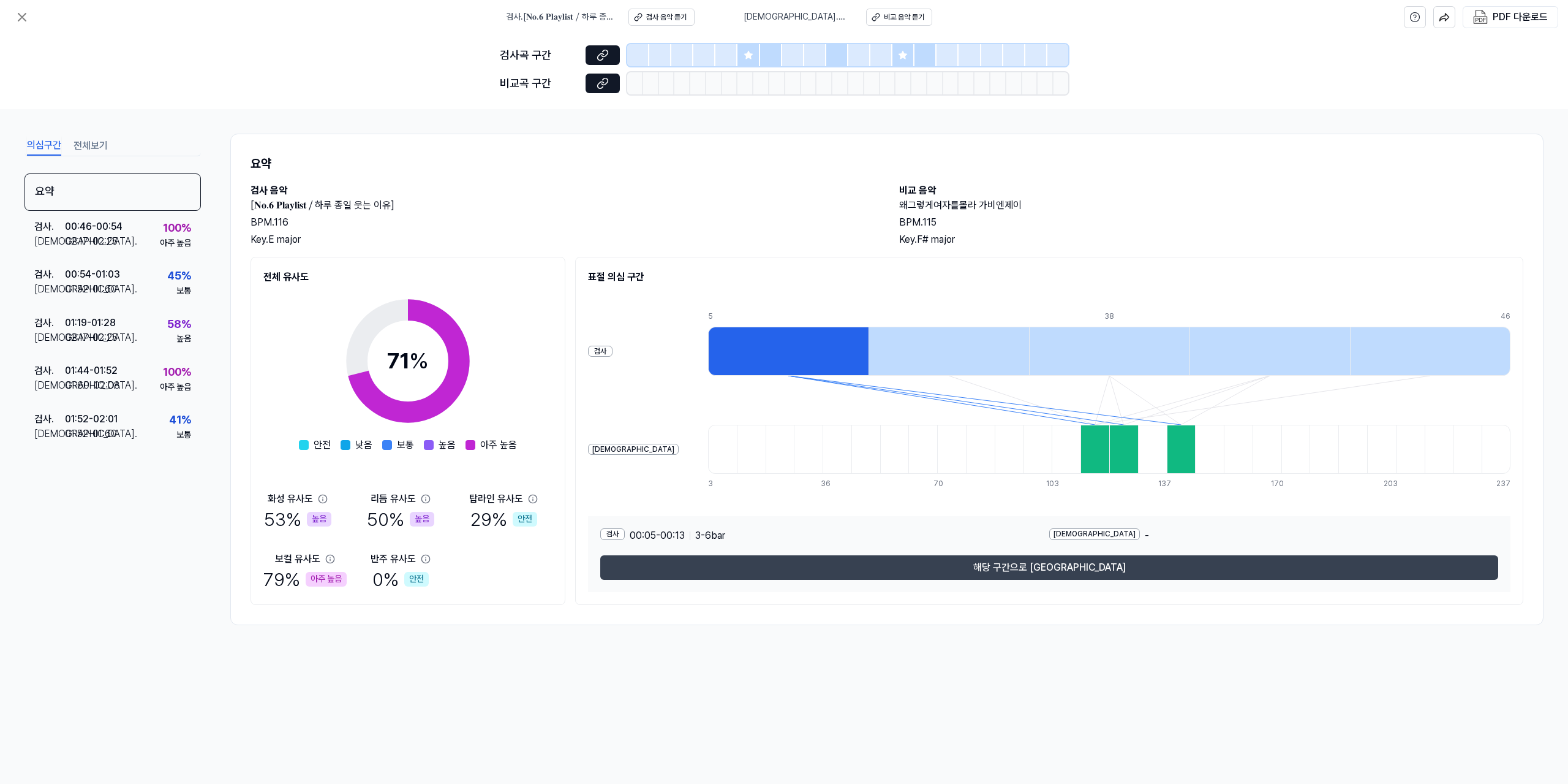
click at [1037, 574] on button "해당 구간으로 [GEOGRAPHIC_DATA]" at bounding box center [1049, 567] width 898 height 24
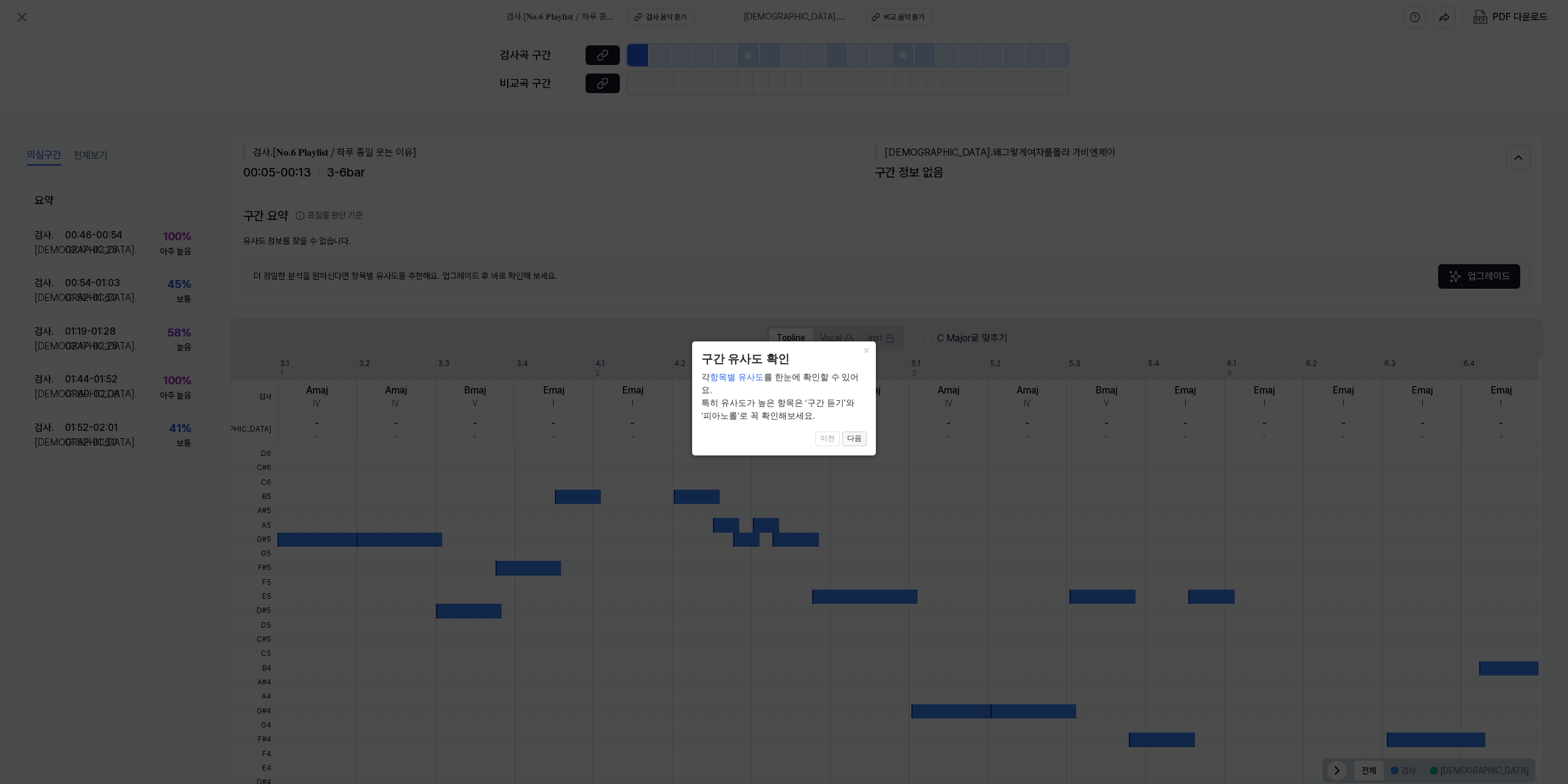
click at [862, 431] on button "다음" at bounding box center [854, 438] width 24 height 15
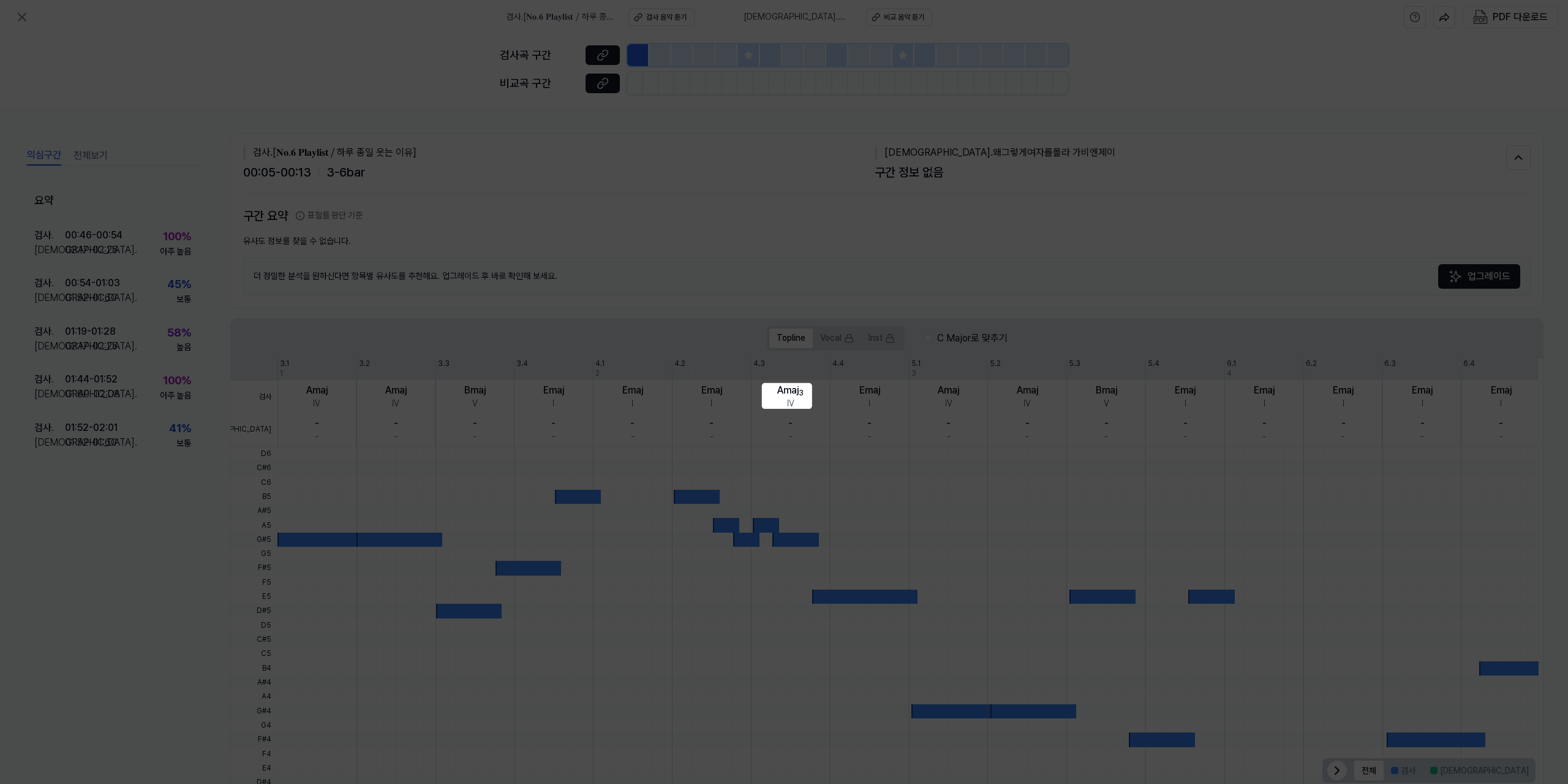
scroll to position [29, 0]
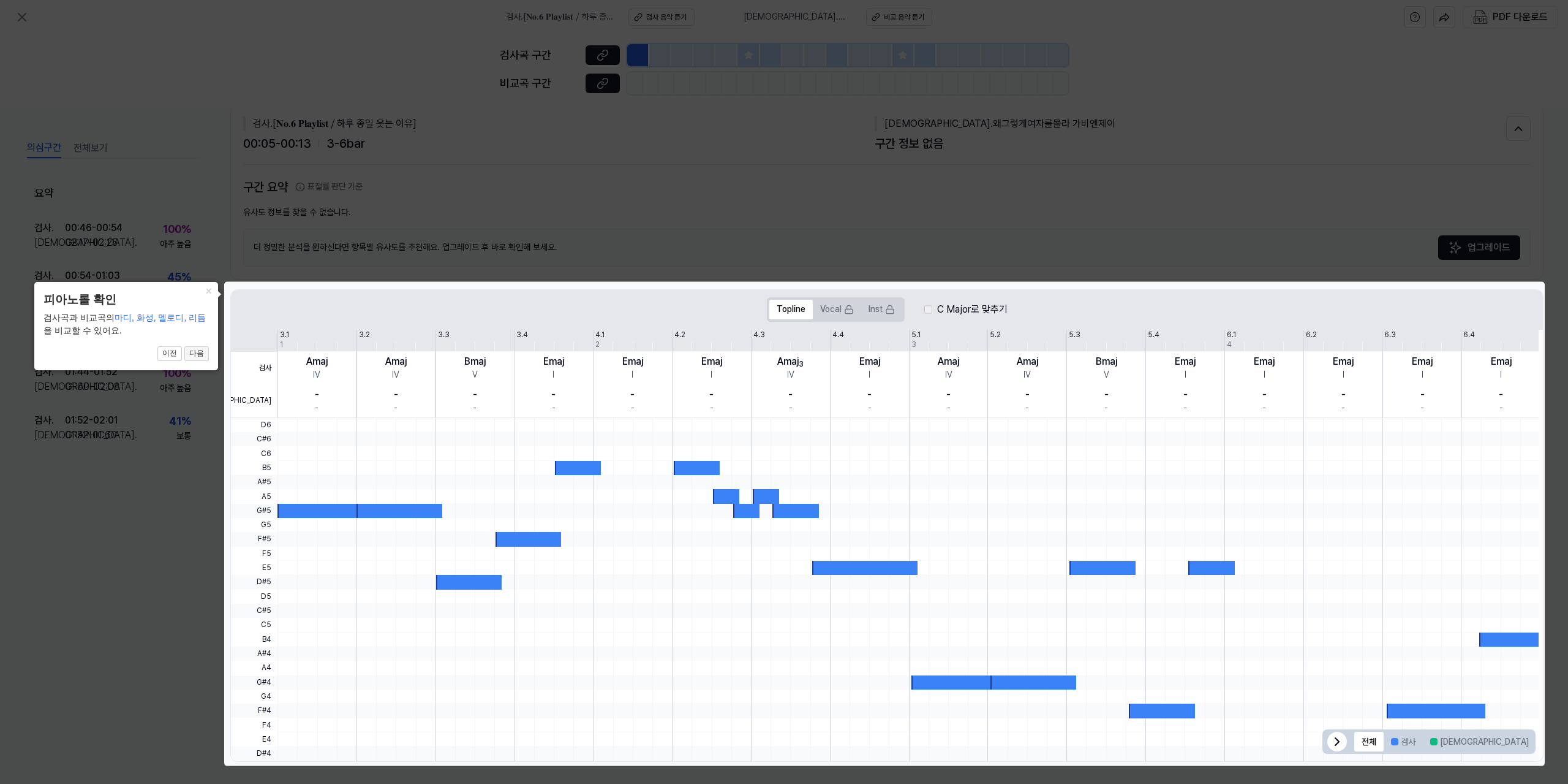
click at [200, 349] on button "다음" at bounding box center [196, 354] width 24 height 15
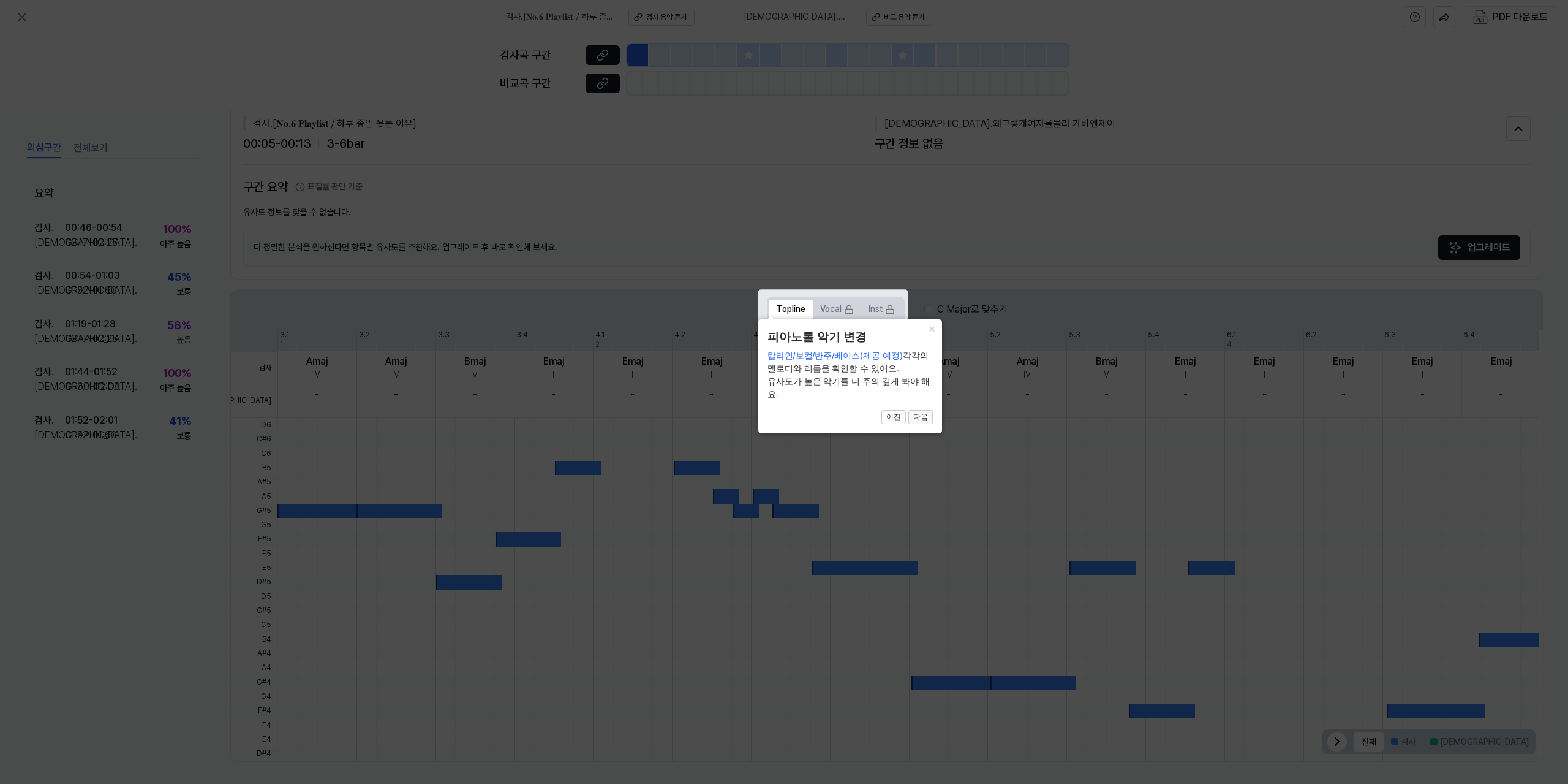
click at [924, 416] on button "다음" at bounding box center [920, 417] width 24 height 15
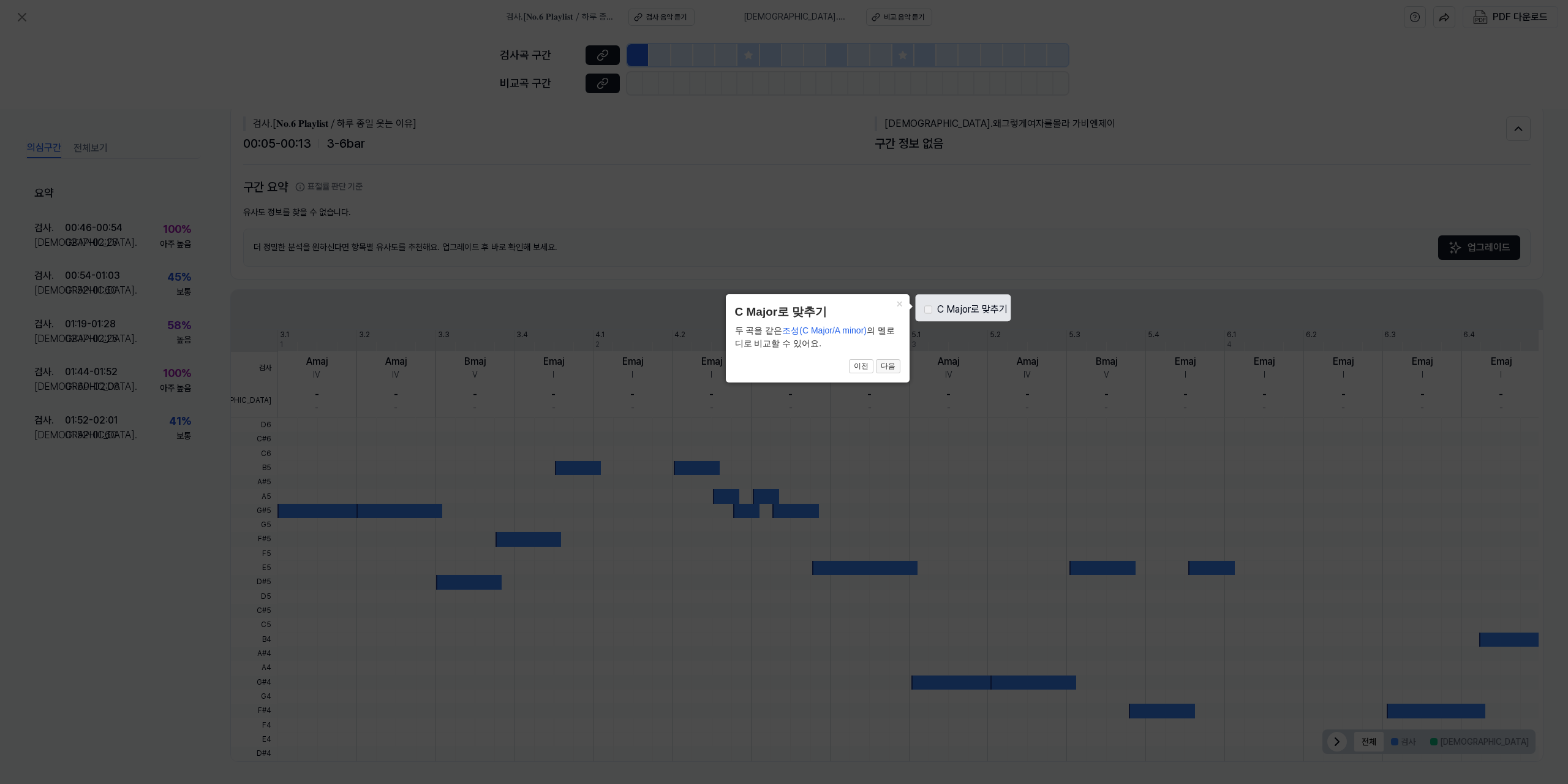
click at [891, 366] on button "다음" at bounding box center [888, 367] width 24 height 15
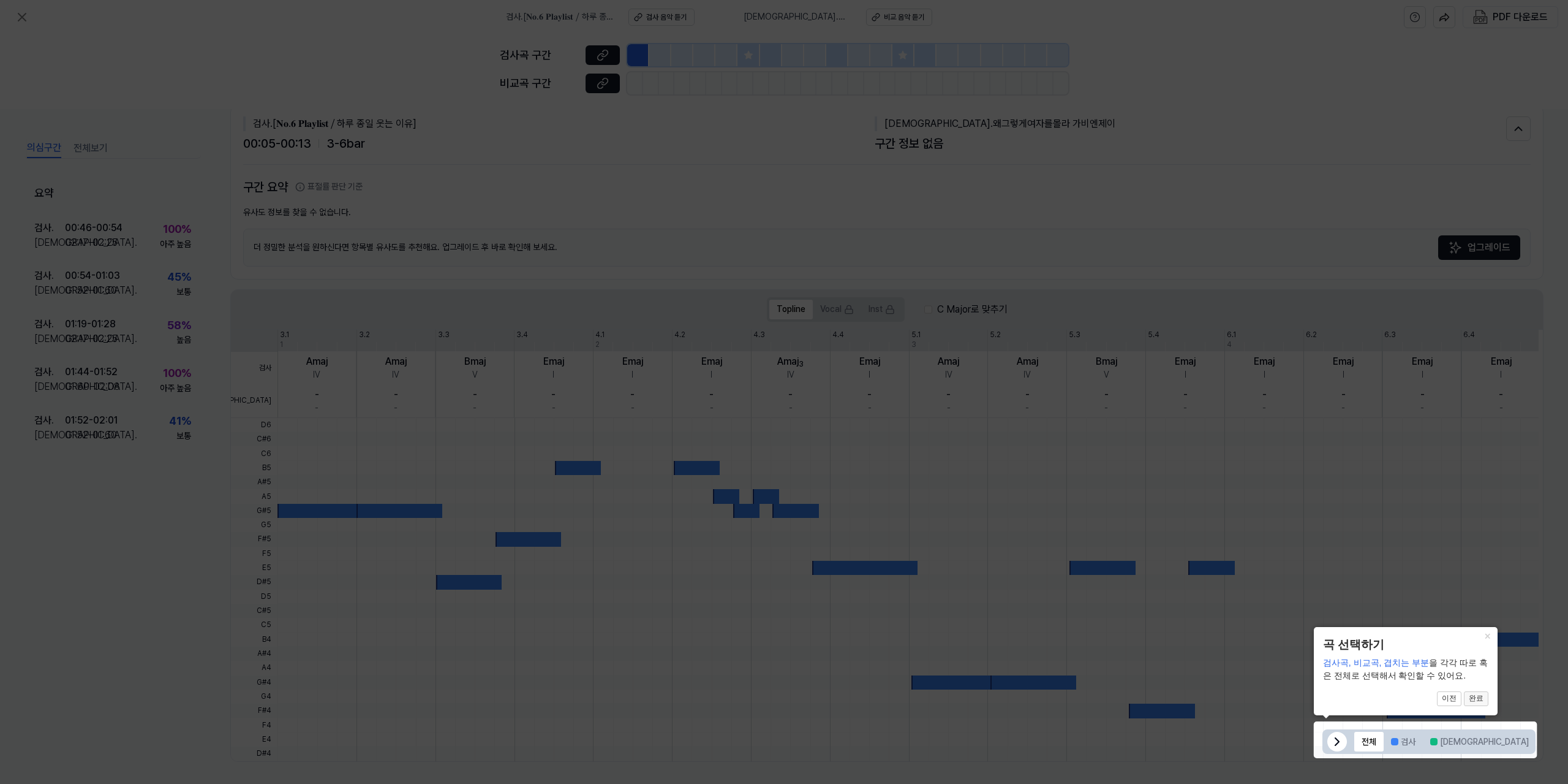
click at [1476, 694] on button "완료" at bounding box center [1475, 699] width 24 height 15
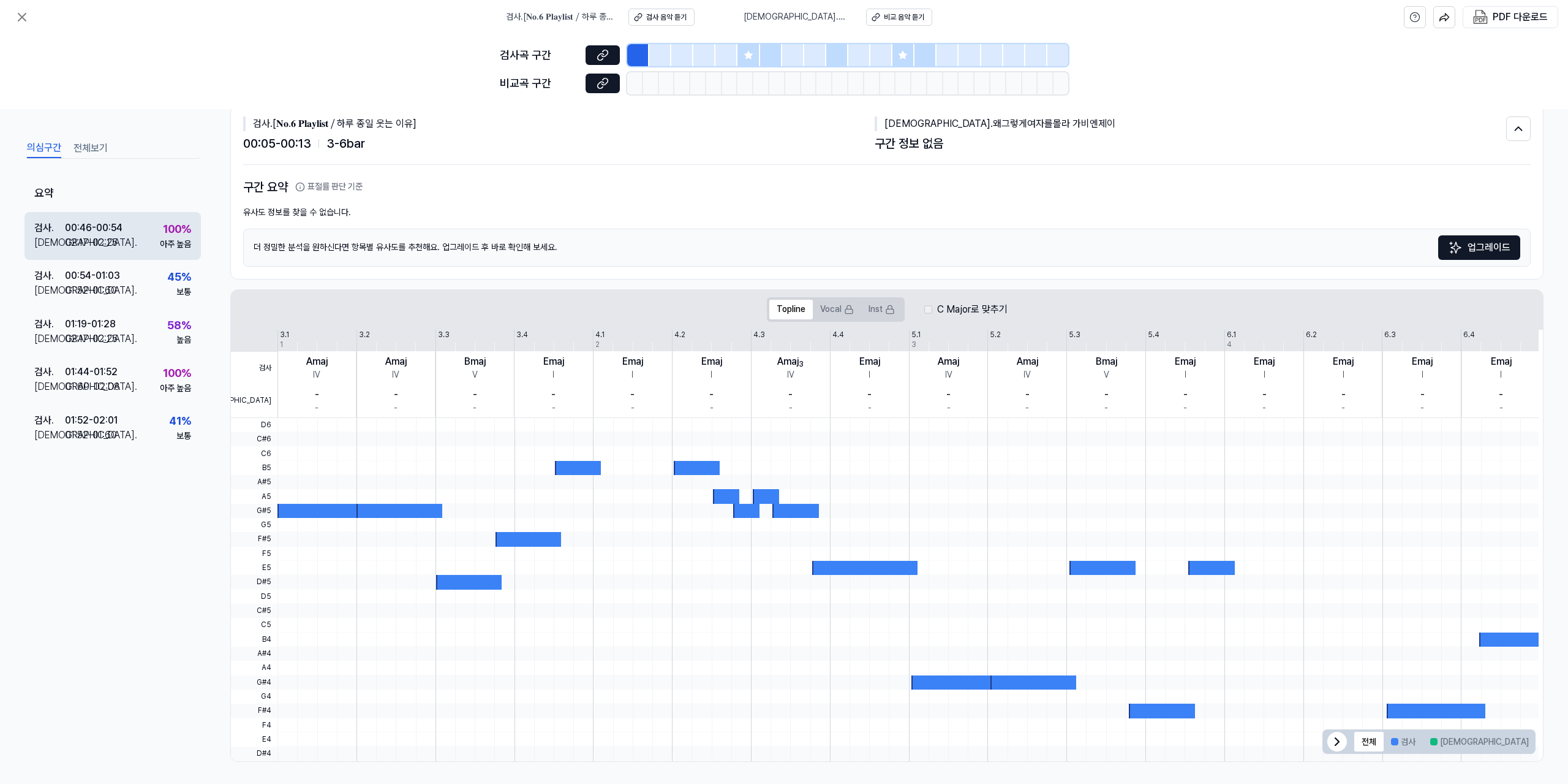
click at [93, 228] on div "00:46 - 00:54" at bounding box center [93, 228] width 57 height 15
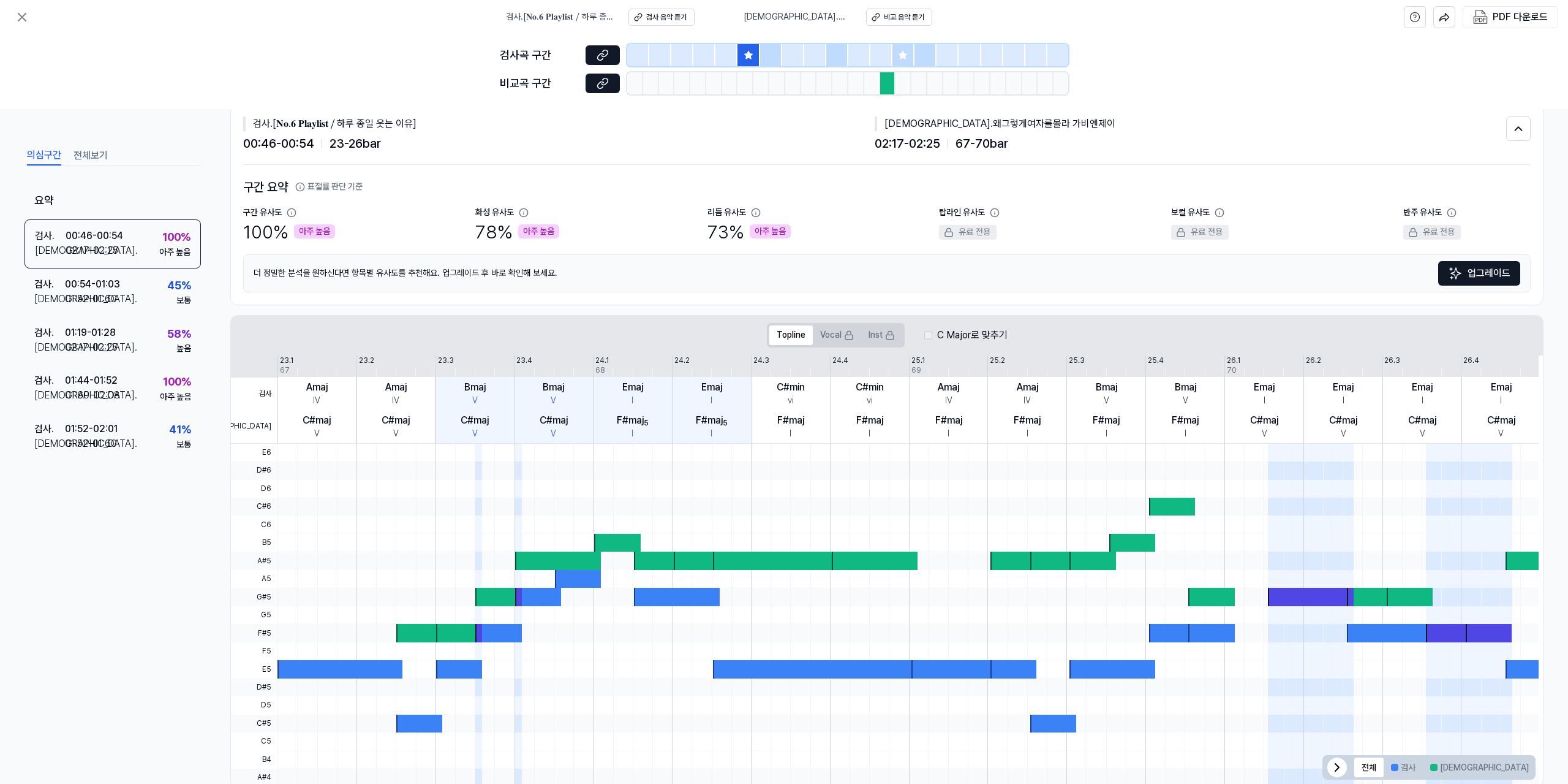
scroll to position [54, 0]
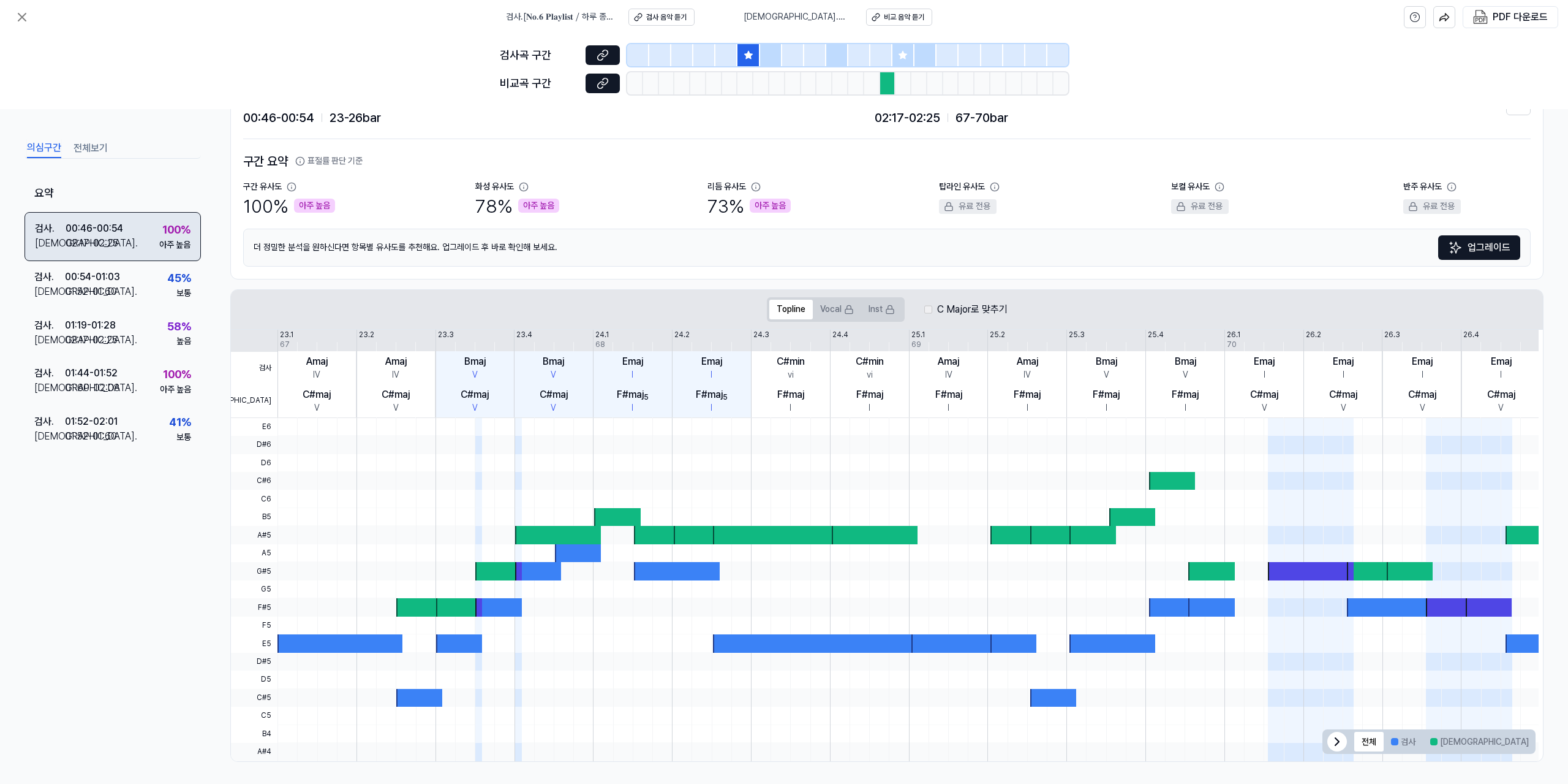
click at [75, 240] on div "02:17 - 02:25" at bounding box center [92, 243] width 53 height 15
click at [76, 240] on div "02:17 - 02:25" at bounding box center [92, 243] width 53 height 15
click at [461, 569] on div at bounding box center [908, 571] width 1261 height 18
drag, startPoint x: 566, startPoint y: 455, endPoint x: 579, endPoint y: 450, distance: 13.9
click at [579, 418] on div at bounding box center [908, 418] width 1261 height 0
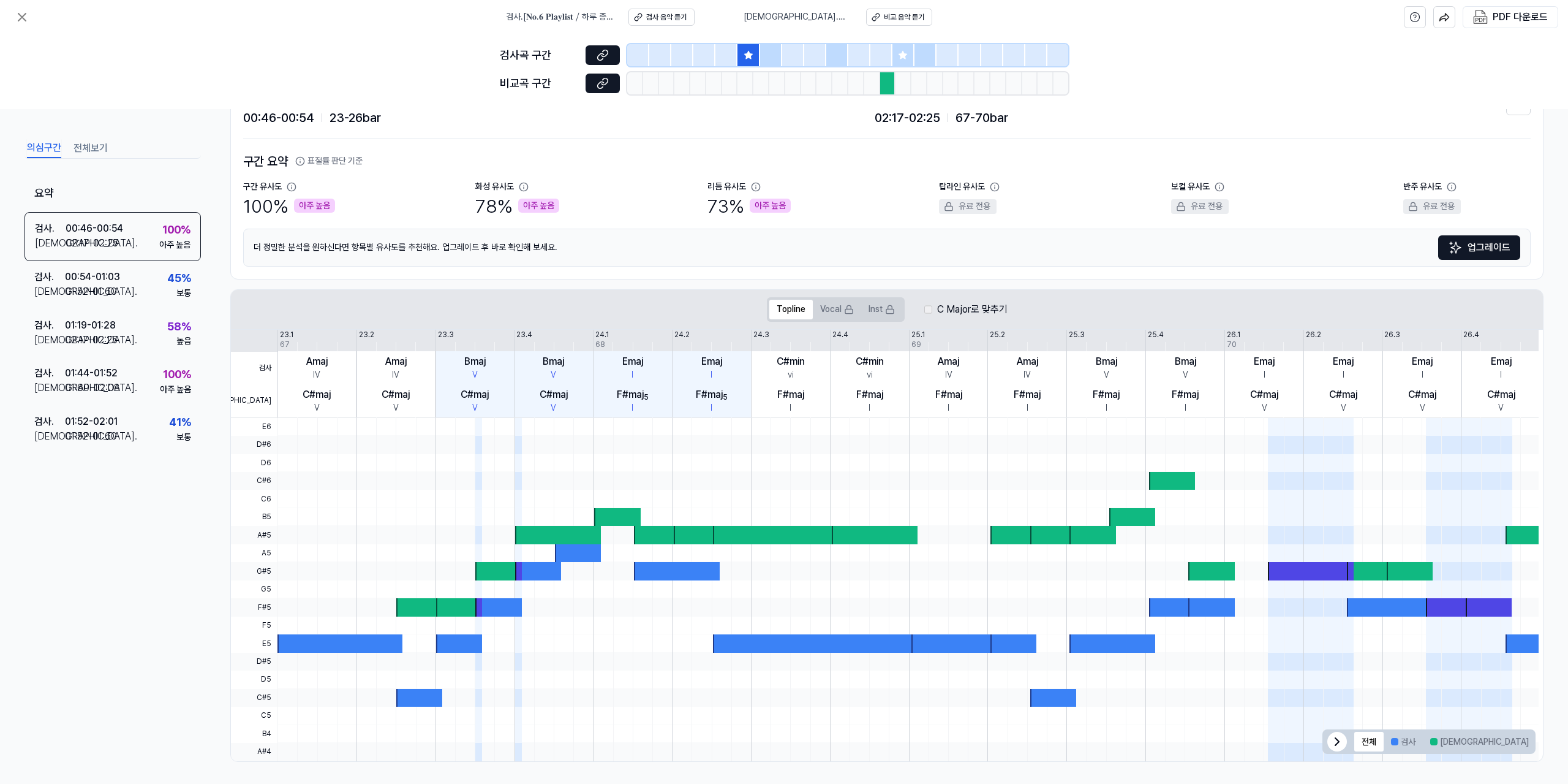
click at [503, 462] on div at bounding box center [908, 463] width 1261 height 18
drag, startPoint x: 467, startPoint y: 505, endPoint x: 454, endPoint y: 540, distance: 37.3
click at [461, 514] on div at bounding box center [908, 590] width 1261 height 343
drag, startPoint x: 492, startPoint y: 566, endPoint x: 524, endPoint y: 571, distance: 32.4
click at [513, 571] on div at bounding box center [908, 590] width 1261 height 343
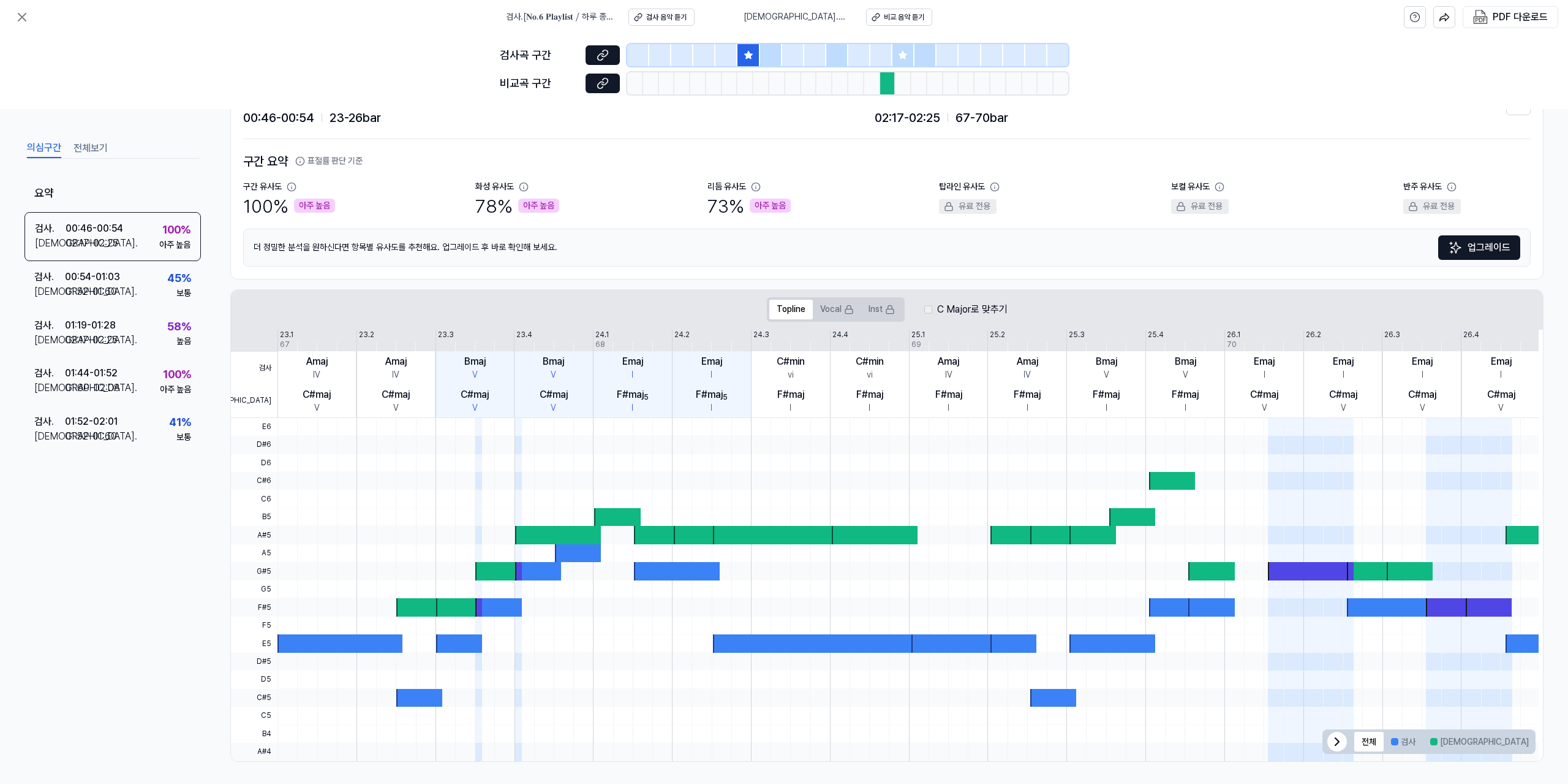
click at [524, 571] on div at bounding box center [538, 571] width 46 height 18
drag, startPoint x: 590, startPoint y: 579, endPoint x: 687, endPoint y: 532, distance: 107.8
click at [607, 573] on div at bounding box center [908, 590] width 1261 height 343
drag, startPoint x: 687, startPoint y: 532, endPoint x: 712, endPoint y: 480, distance: 57.7
click at [694, 522] on div at bounding box center [908, 590] width 1261 height 343
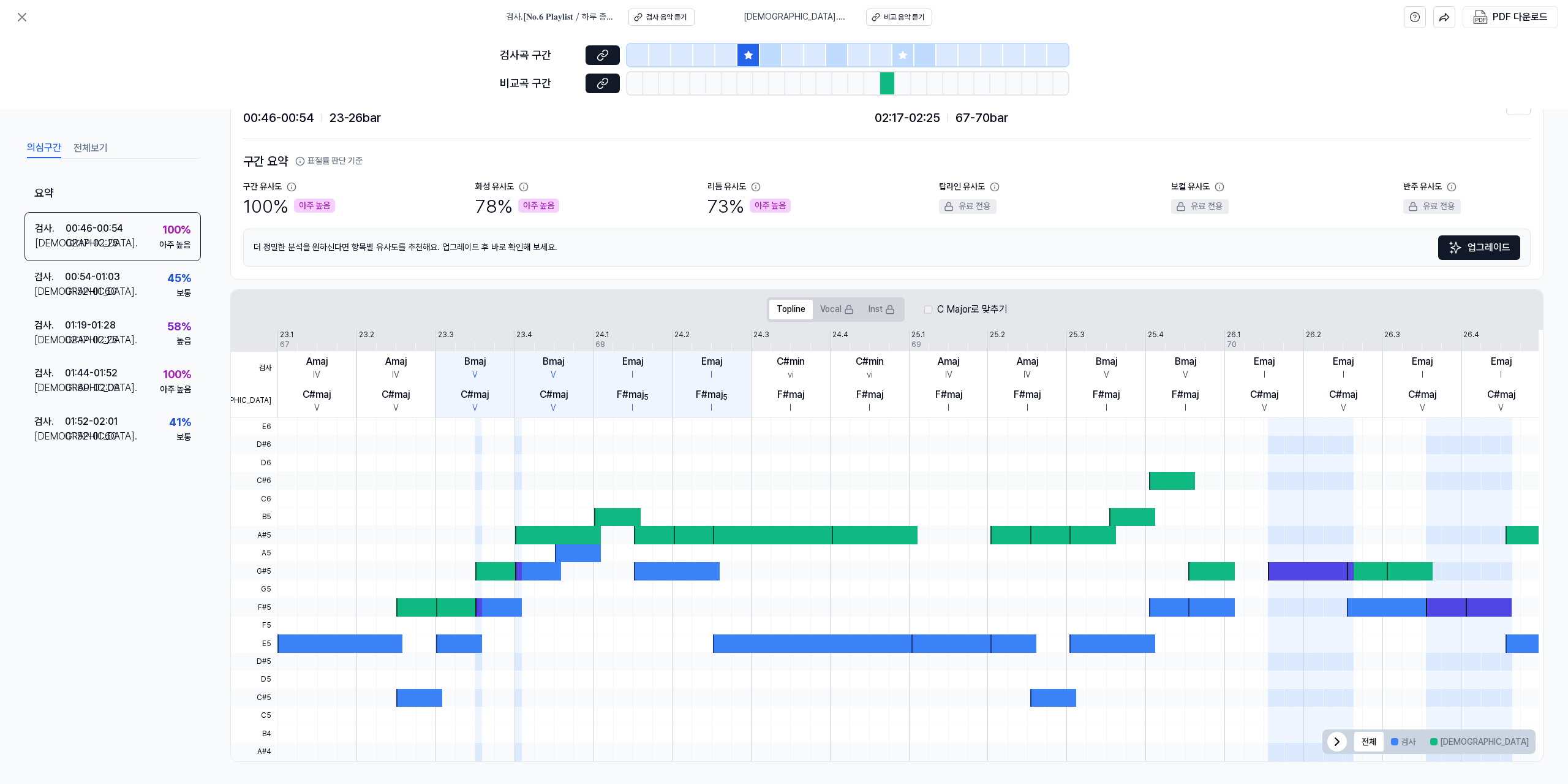
drag, startPoint x: 712, startPoint y: 480, endPoint x: 725, endPoint y: 457, distance: 26.4
click at [722, 418] on div at bounding box center [908, 418] width 1261 height 0
drag, startPoint x: 801, startPoint y: 15, endPoint x: 765, endPoint y: 20, distance: 36.3
click at [801, 15] on span "[DEMOGRAPHIC_DATA] . 왜그렇게여자를몰라 가비엔제이" at bounding box center [797, 17] width 108 height 13
drag, startPoint x: 750, startPoint y: 15, endPoint x: 764, endPoint y: 13, distance: 14.1
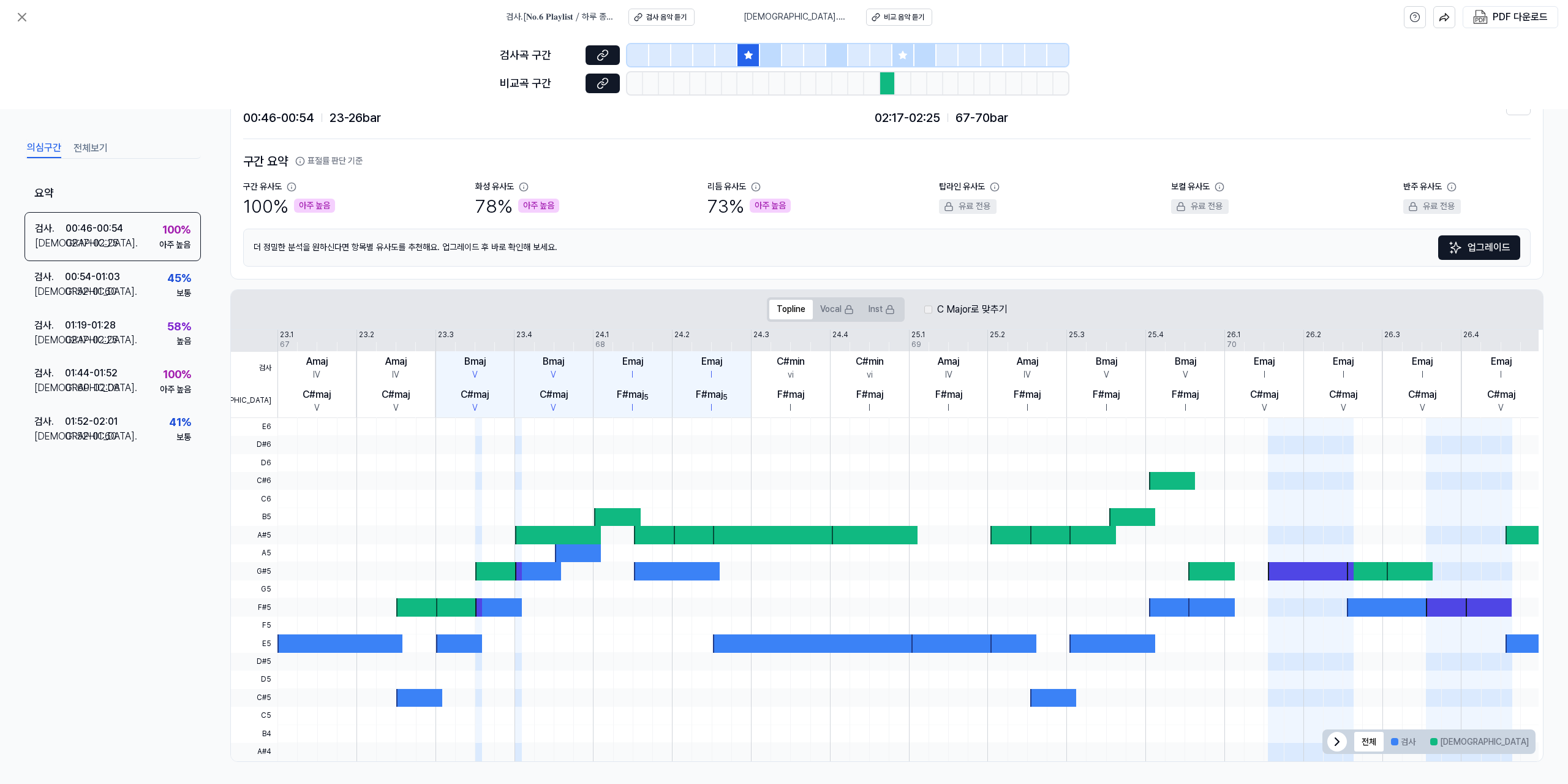
click at [764, 13] on span "[DEMOGRAPHIC_DATA] . 왜그렇게여자를몰라 가비엔제이" at bounding box center [797, 17] width 108 height 13
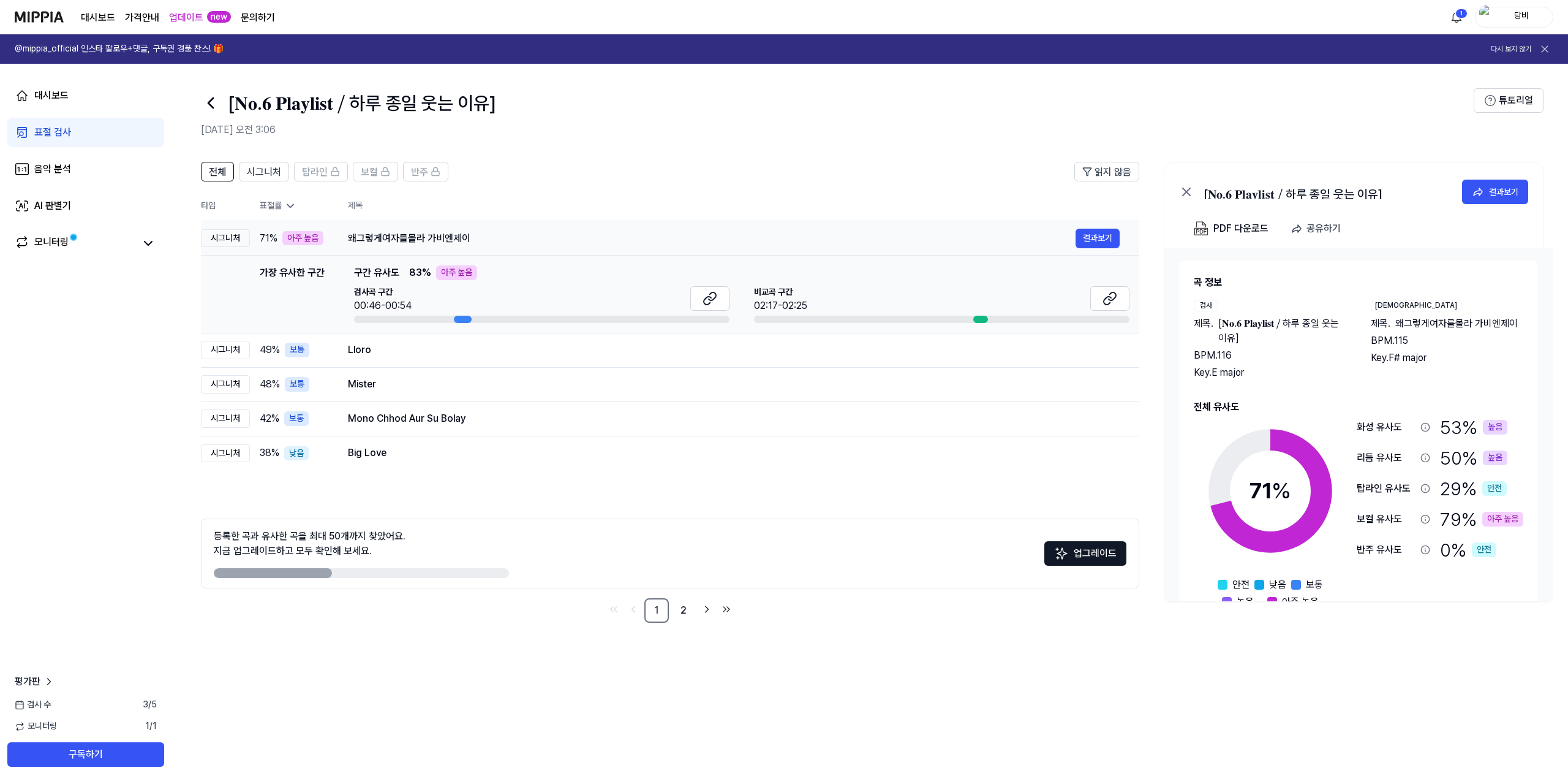
drag, startPoint x: 354, startPoint y: 236, endPoint x: 414, endPoint y: 237, distance: 60.0
click at [414, 237] on div "왜그렇게여자를몰라 가비엔제이" at bounding box center [712, 239] width 727 height 15
drag, startPoint x: 424, startPoint y: 240, endPoint x: 321, endPoint y: 230, distance: 103.5
click at [321, 230] on tr "시그니처 71 % 아주 높음 왜그렇게여자를몰라 가비엔제이 결과보기" at bounding box center [670, 239] width 939 height 34
click at [150, 234] on div "모니터링" at bounding box center [85, 242] width 157 height 29
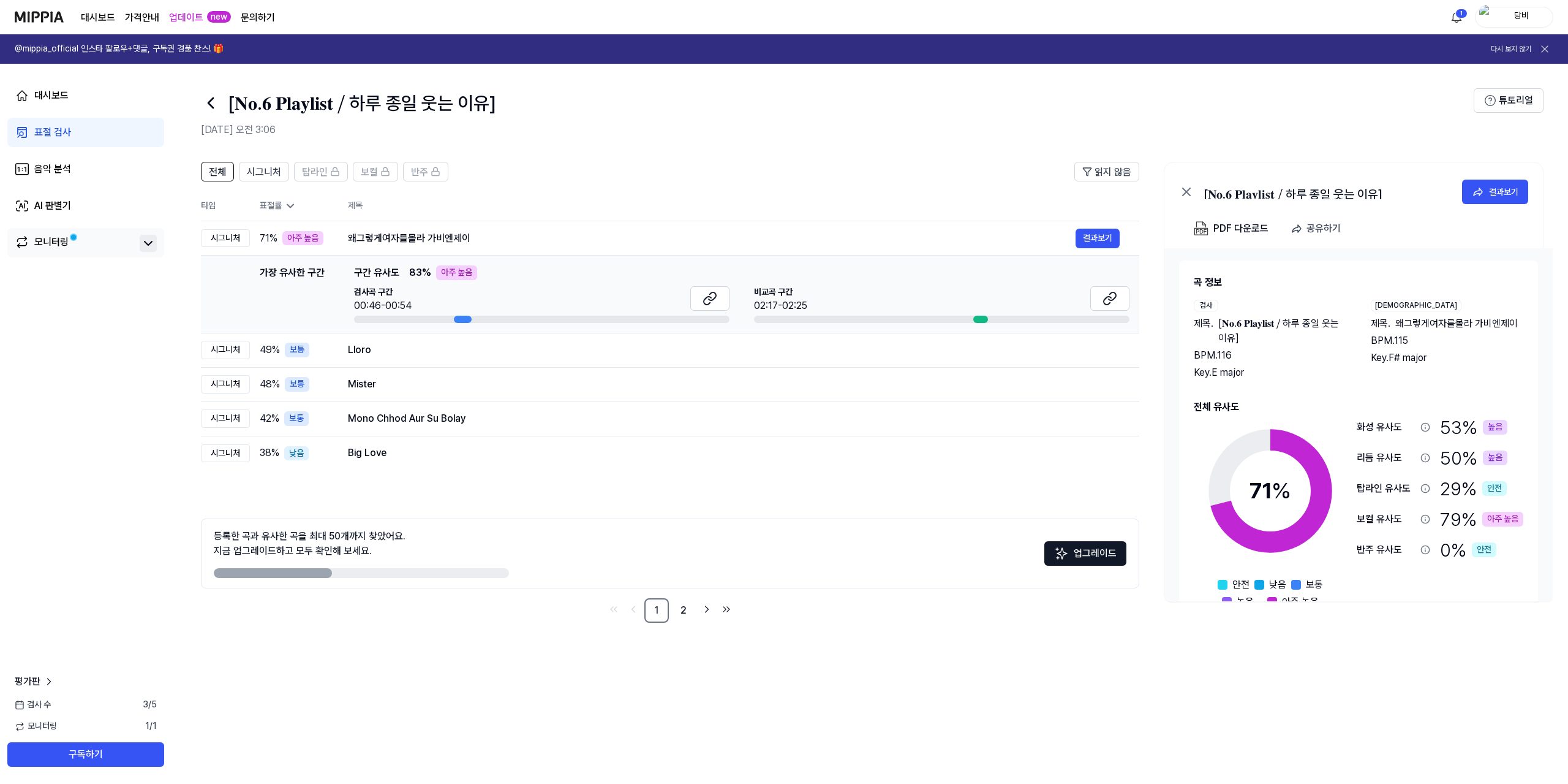
click at [148, 249] on icon at bounding box center [148, 243] width 15 height 15
click at [74, 243] on link "모니터링" at bounding box center [74, 243] width 120 height 17
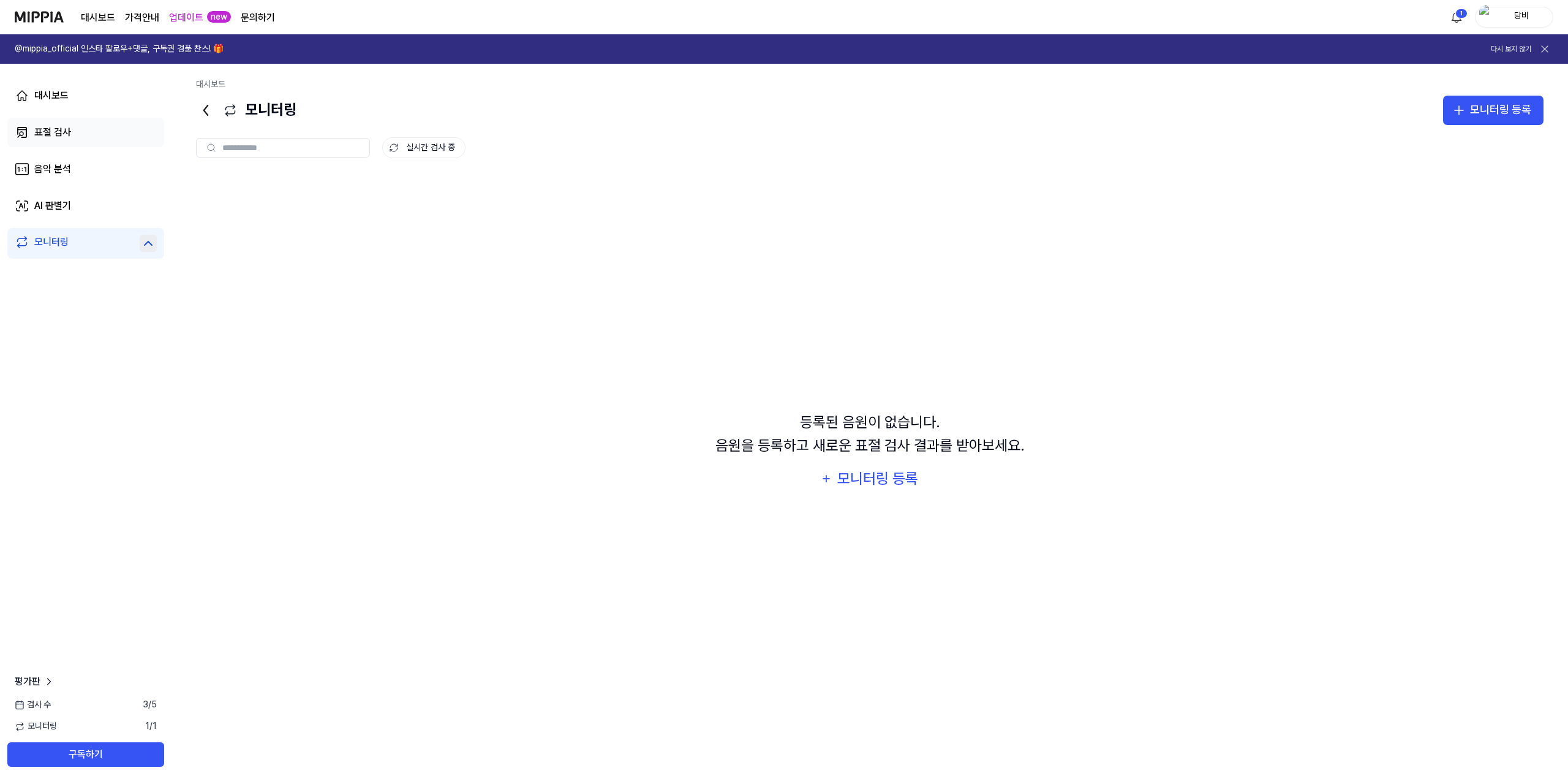
click at [74, 125] on link "표절 검사" at bounding box center [85, 132] width 157 height 29
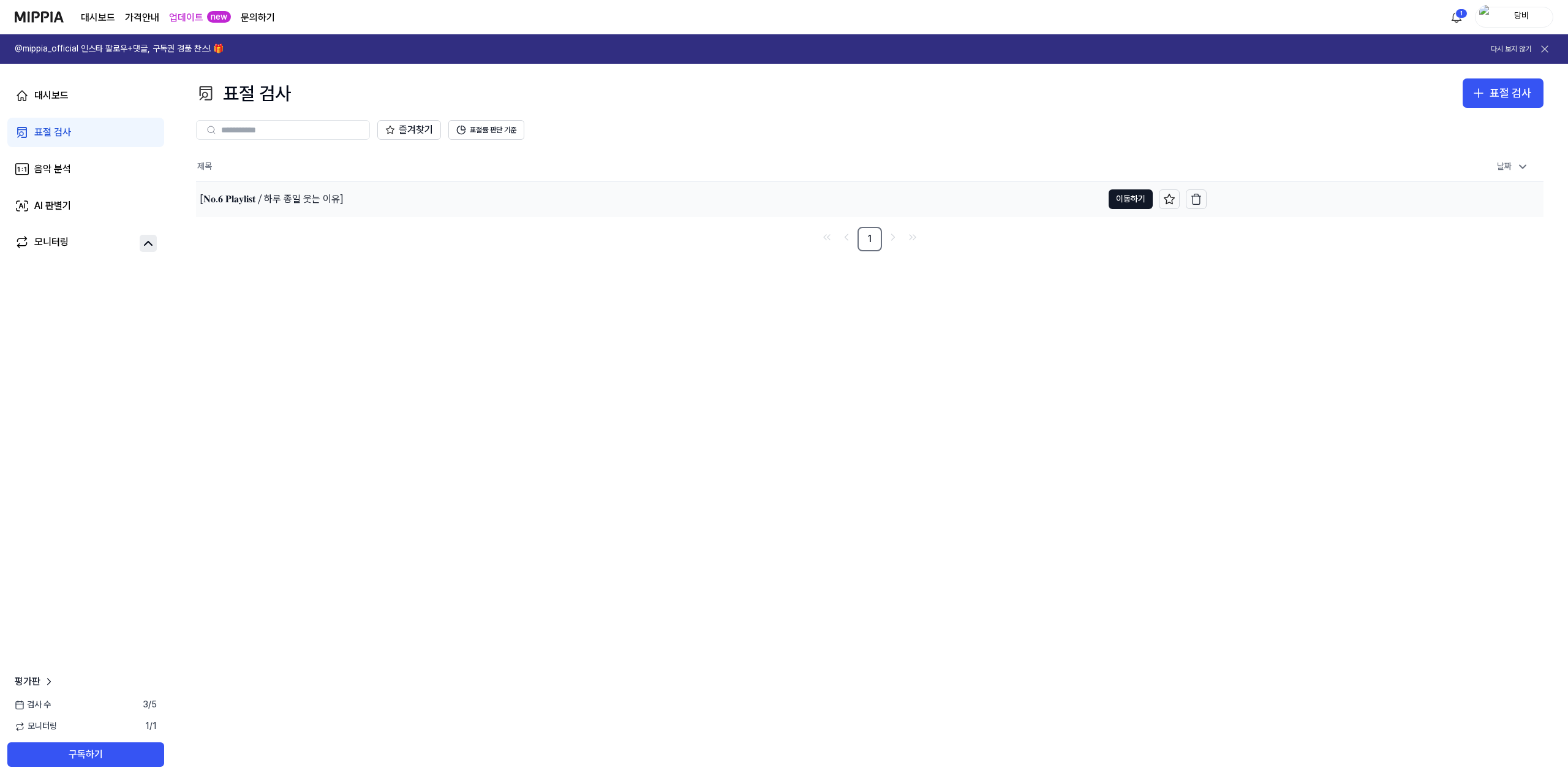
click at [341, 199] on div "[𝐍𝐨.𝟔 𝐏𝐥𝐚𝐲𝐥𝐢𝐬𝐭 ⧸ 하루 종일 웃는 이유]" at bounding box center [271, 199] width 144 height 15
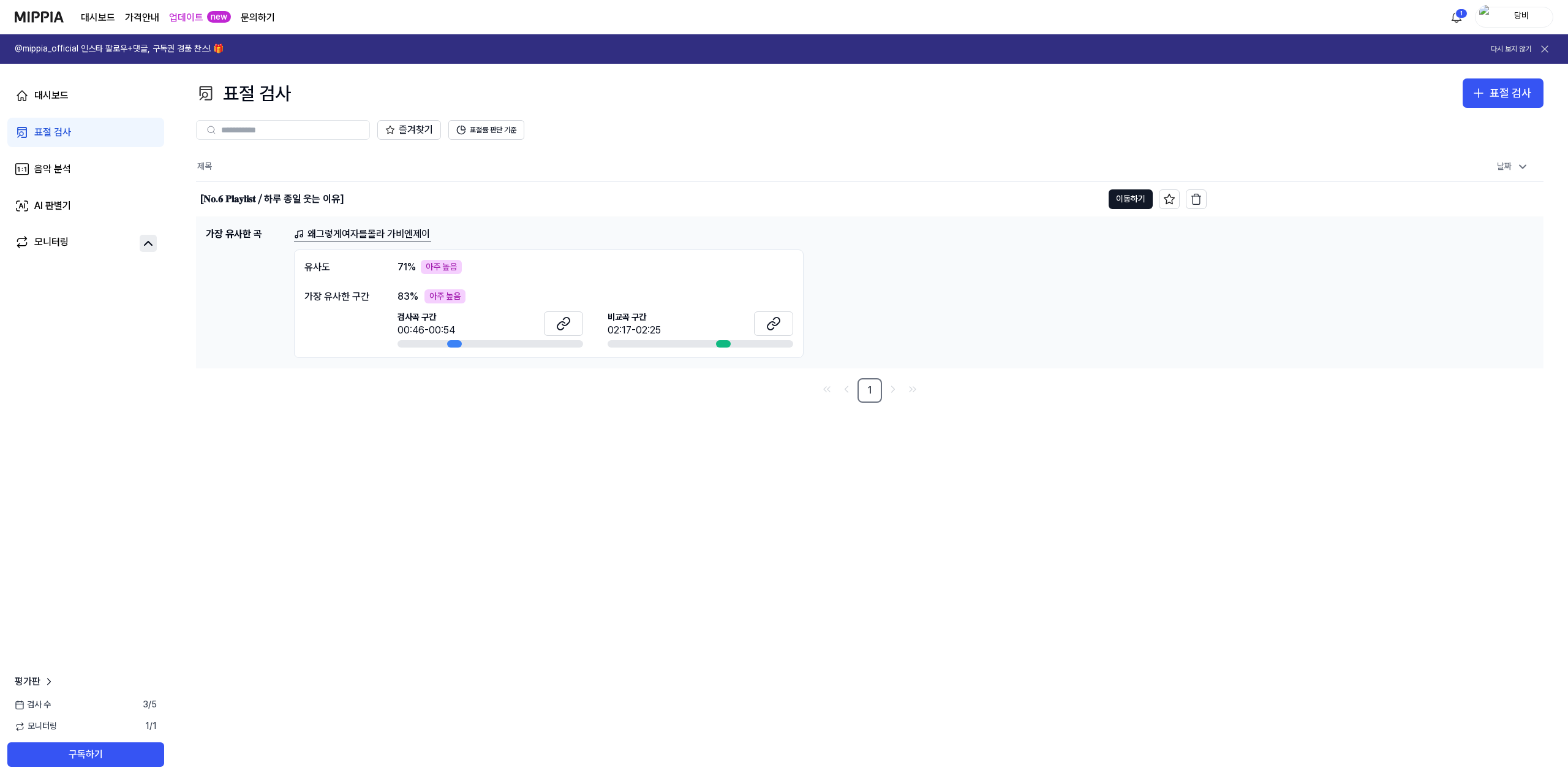
click at [431, 306] on div "83 % 아주 높음 검사곡 구간 00:46-00:54 [GEOGRAPHIC_DATA] 구간 02:17-02:25" at bounding box center [595, 318] width 395 height 59
click at [457, 340] on div at bounding box center [454, 344] width 15 height 7
